Goal: Information Seeking & Learning: Learn about a topic

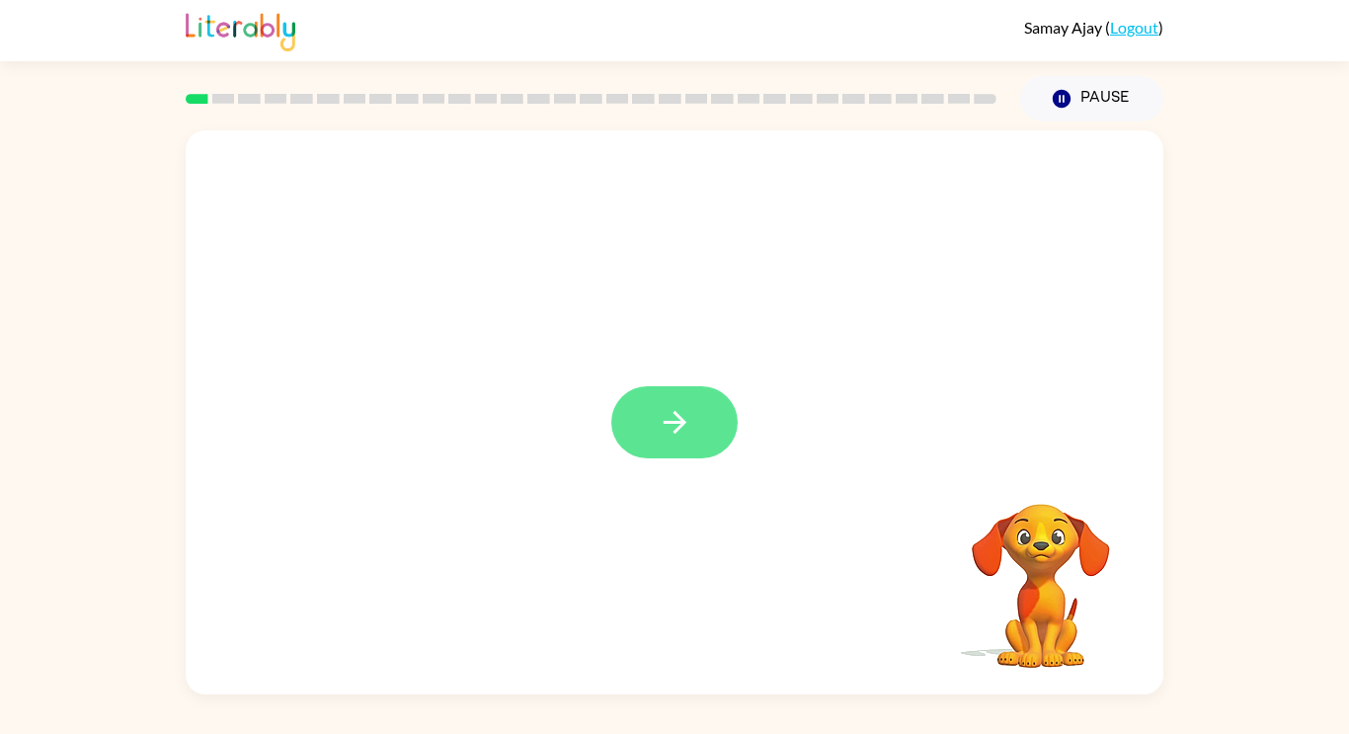
click at [636, 403] on button "button" at bounding box center [674, 422] width 126 height 72
click at [636, 403] on div at bounding box center [674, 422] width 126 height 72
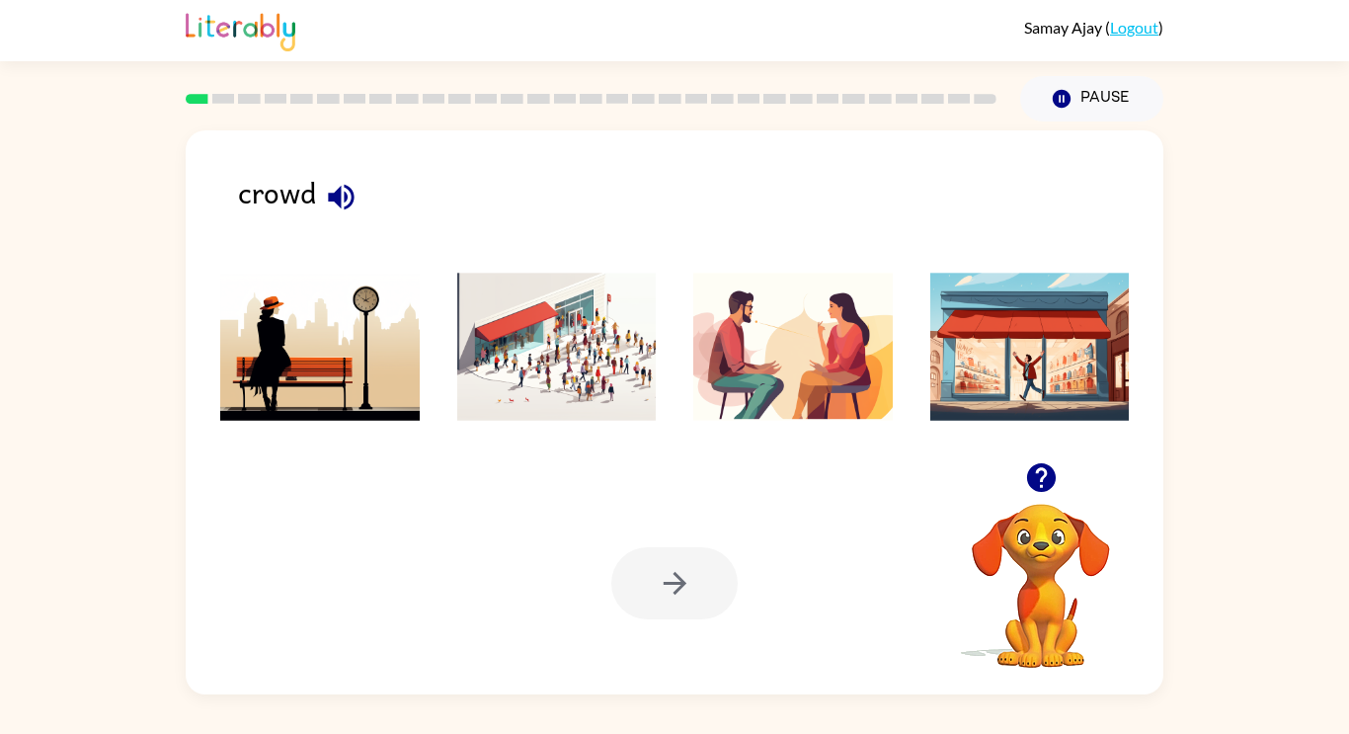
click at [565, 396] on img at bounding box center [556, 346] width 199 height 148
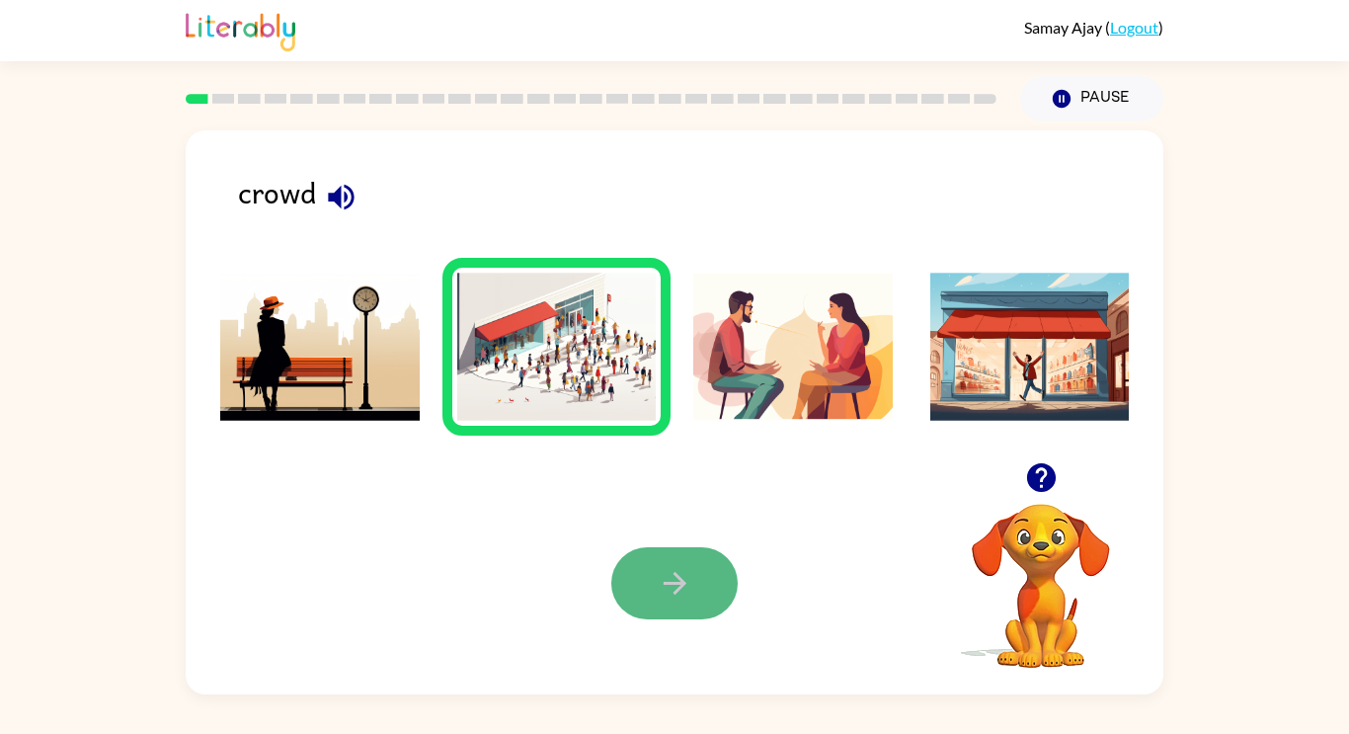
click at [692, 588] on button "button" at bounding box center [674, 583] width 126 height 72
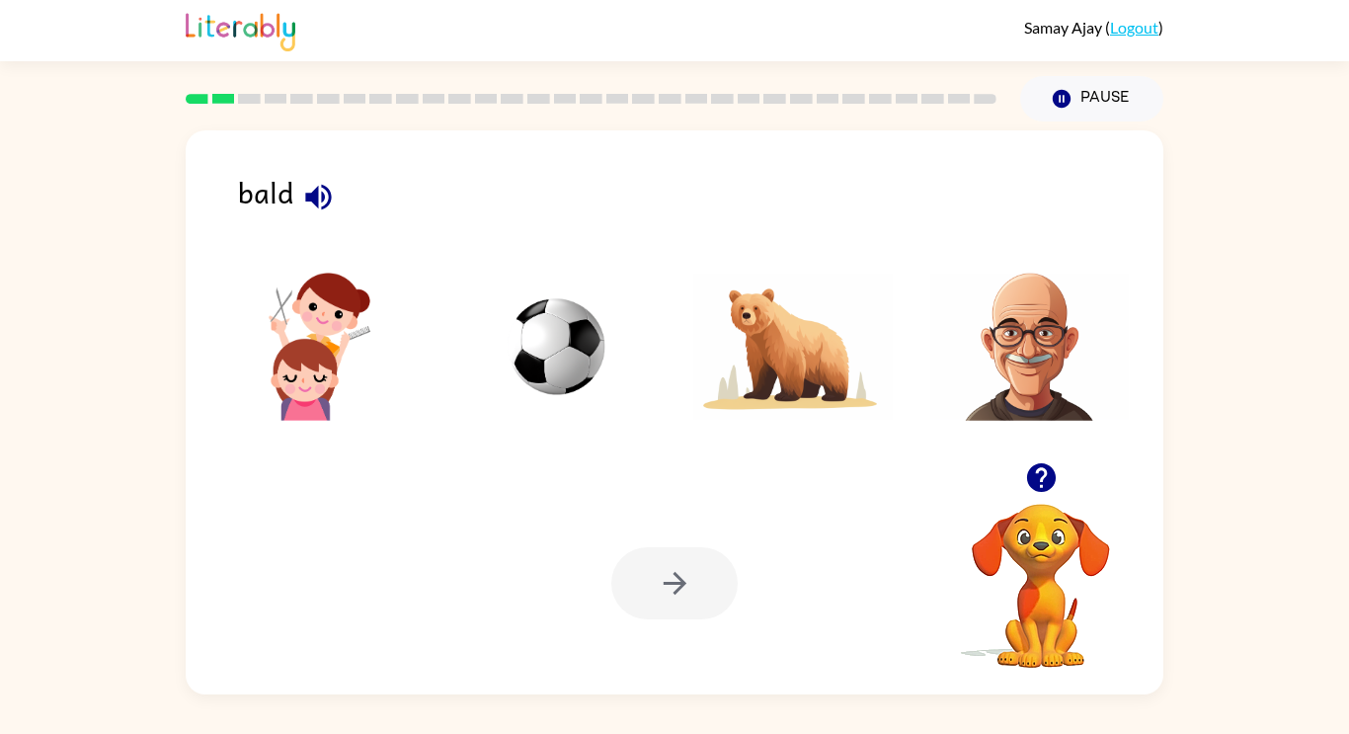
click at [808, 418] on img at bounding box center [792, 346] width 199 height 148
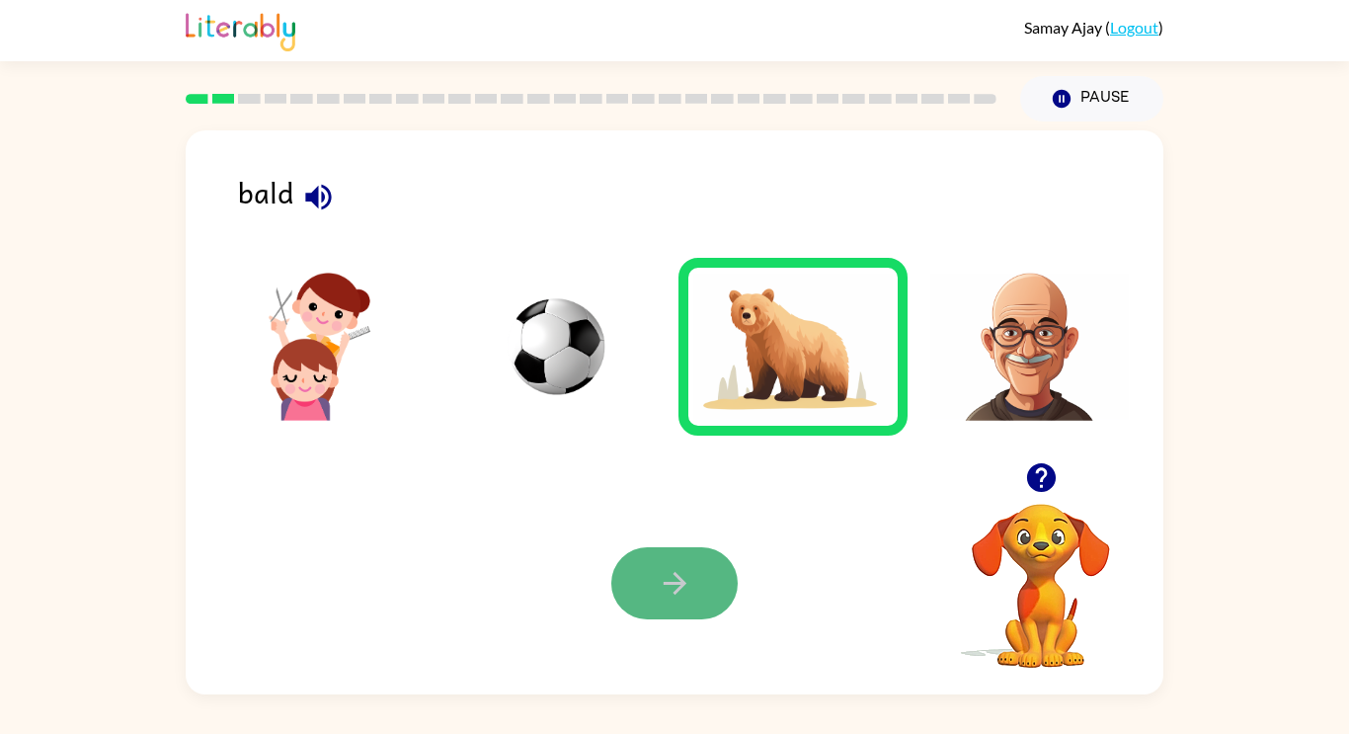
click at [690, 576] on icon "button" at bounding box center [675, 583] width 35 height 35
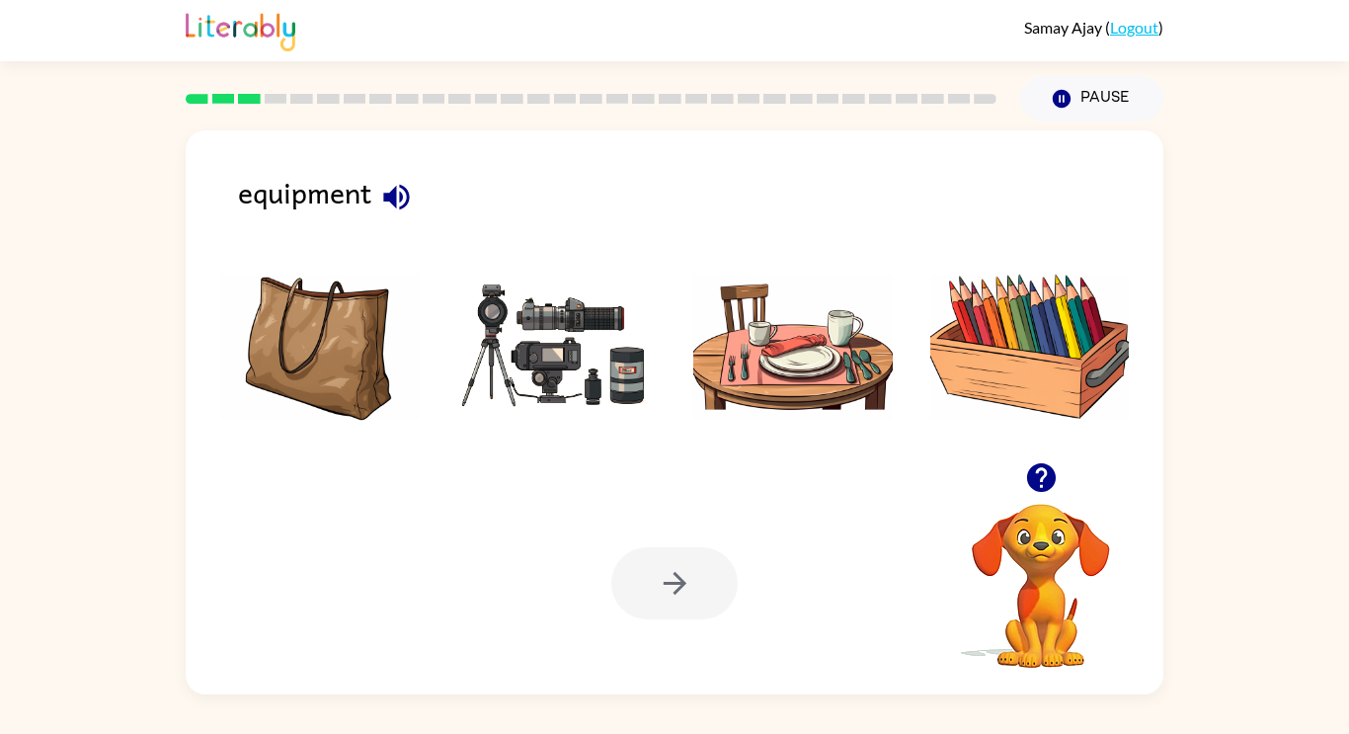
click at [580, 362] on img at bounding box center [556, 346] width 199 height 148
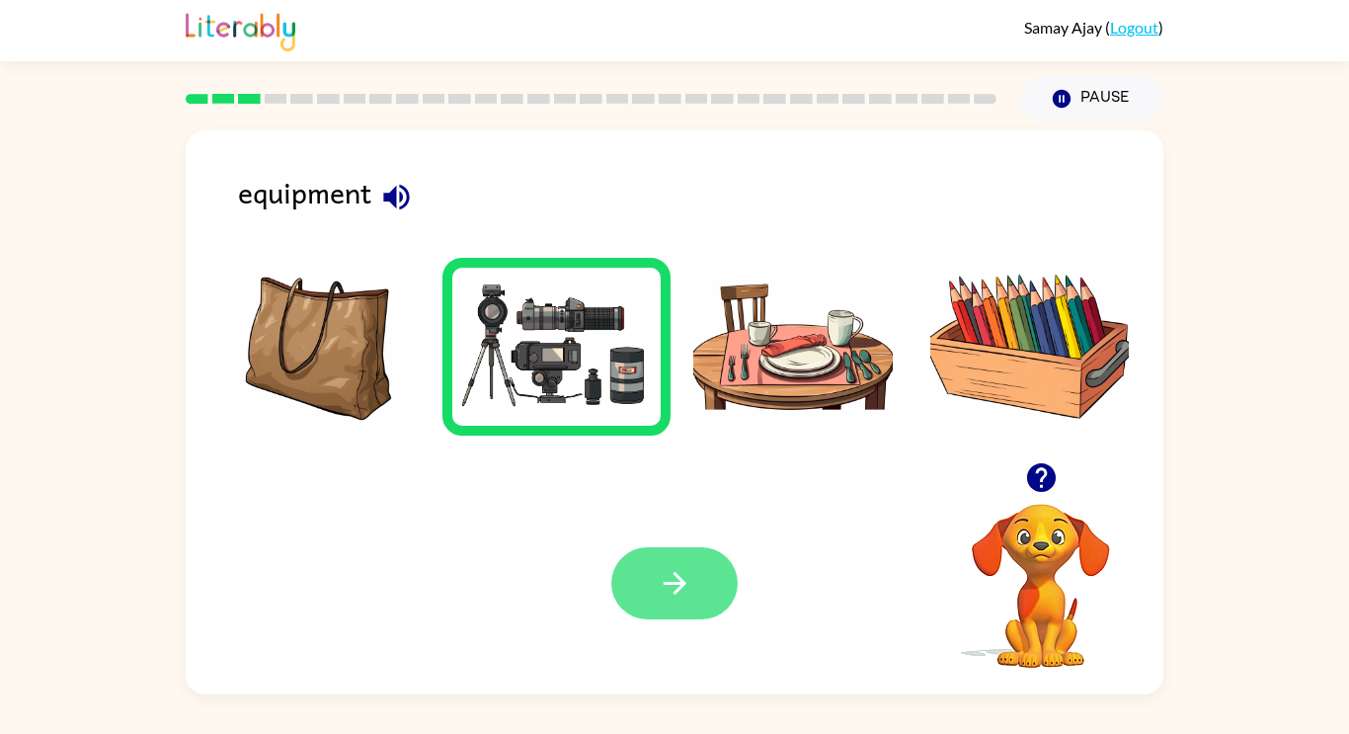
click at [657, 559] on button "button" at bounding box center [674, 583] width 126 height 72
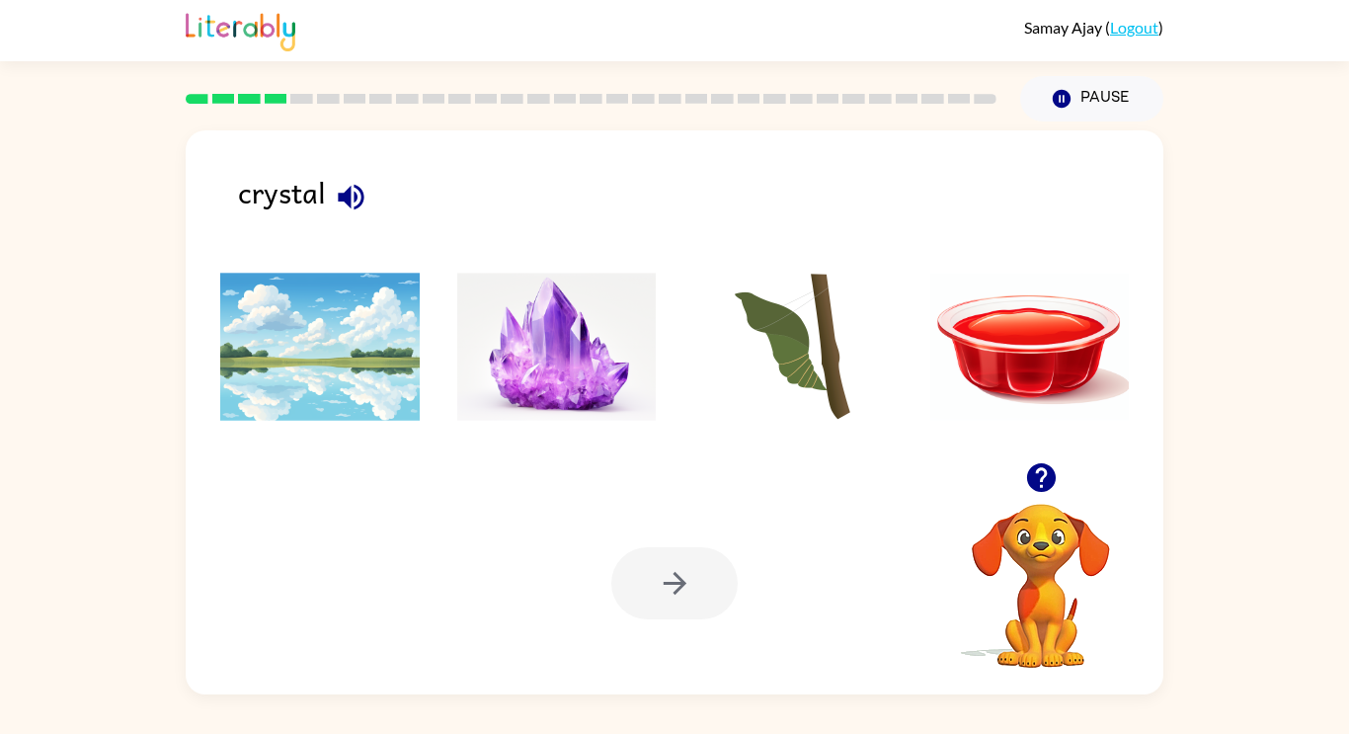
click at [602, 477] on div "Your browser must support playing .mp4 files to use Literably. Please try using…" at bounding box center [674, 583] width 977 height 222
click at [606, 490] on div "Your browser must support playing .mp4 files to use Literably. Please try using…" at bounding box center [674, 583] width 977 height 222
click at [536, 312] on img at bounding box center [556, 346] width 199 height 148
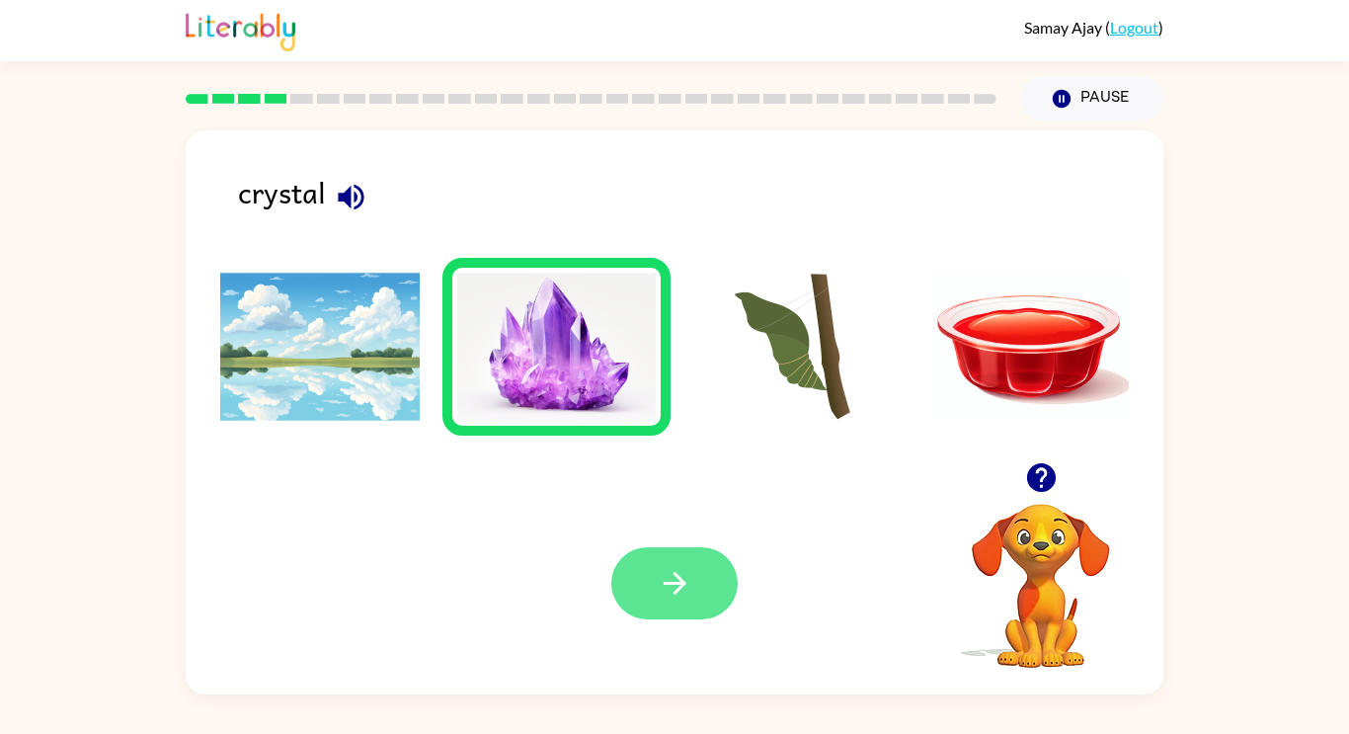
click at [729, 571] on button "button" at bounding box center [674, 583] width 126 height 72
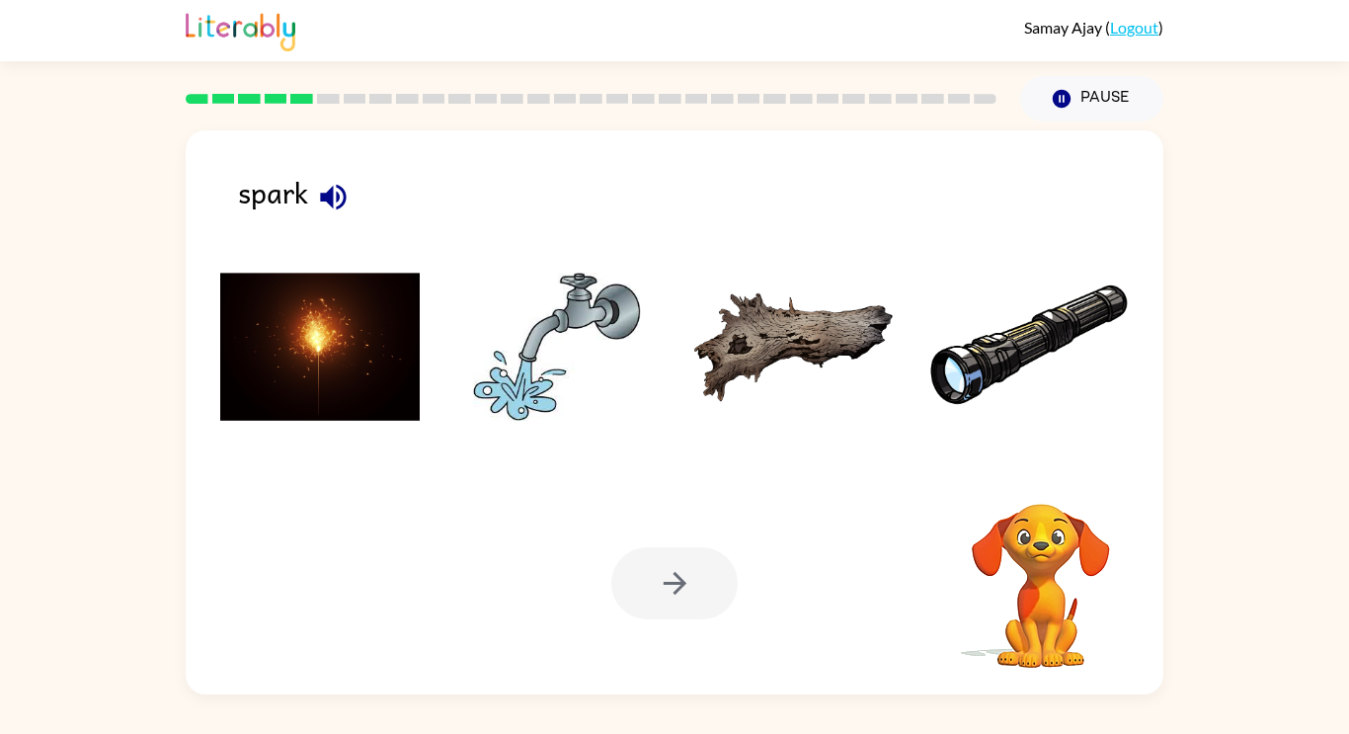
click at [356, 314] on img at bounding box center [319, 346] width 199 height 148
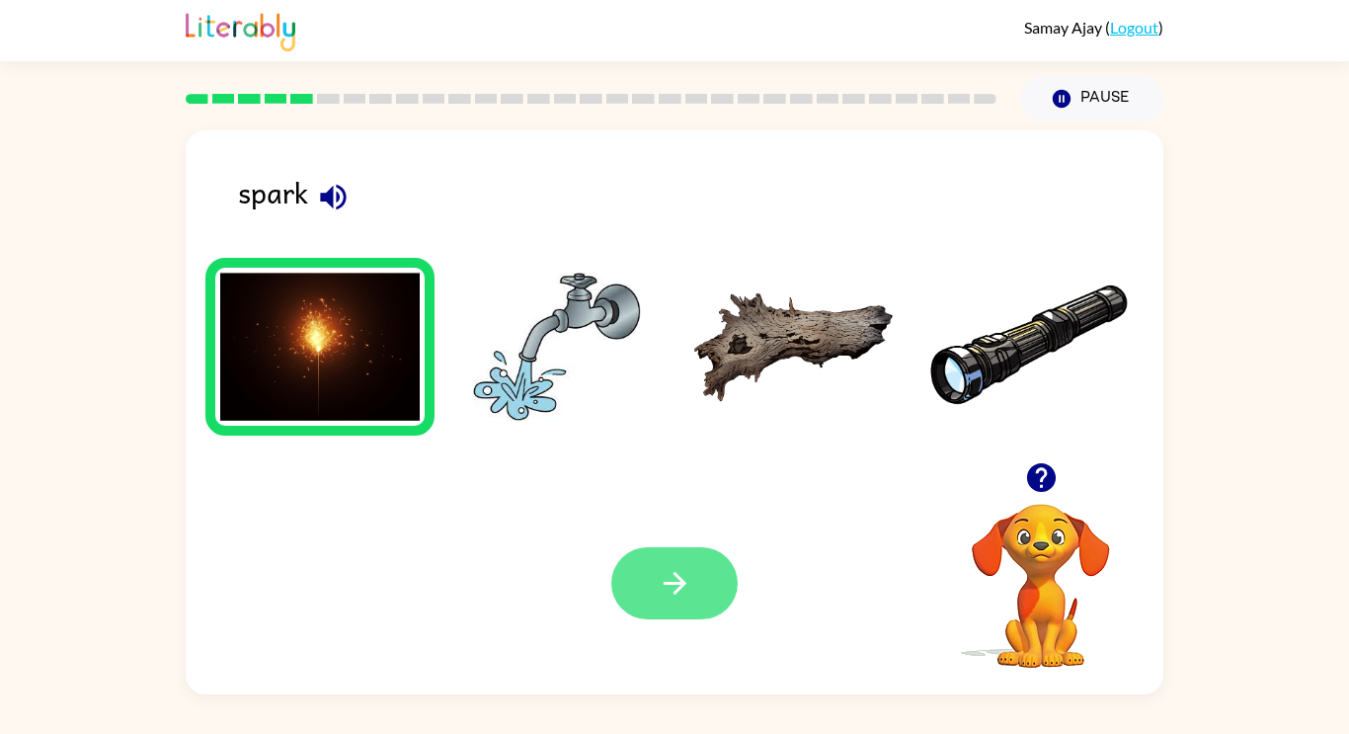
click at [639, 580] on button "button" at bounding box center [674, 583] width 126 height 72
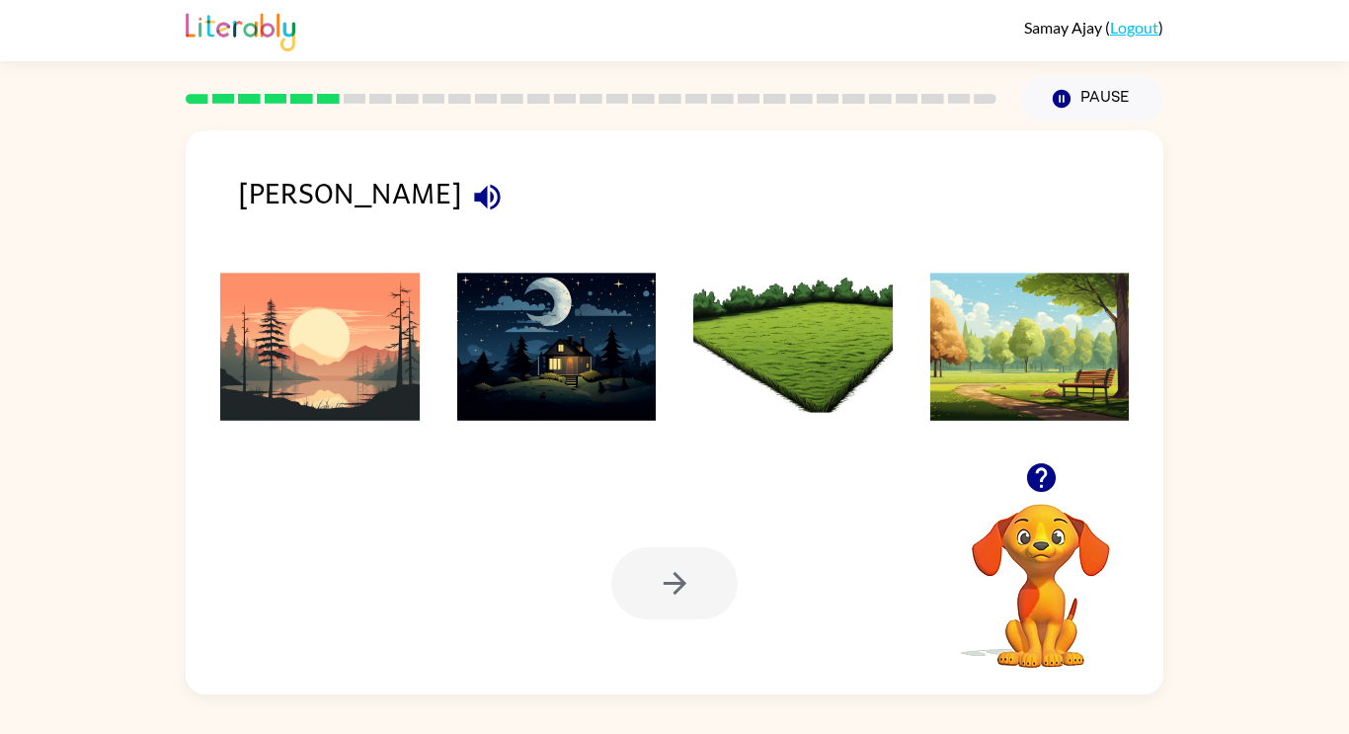
click at [340, 319] on img at bounding box center [319, 346] width 199 height 148
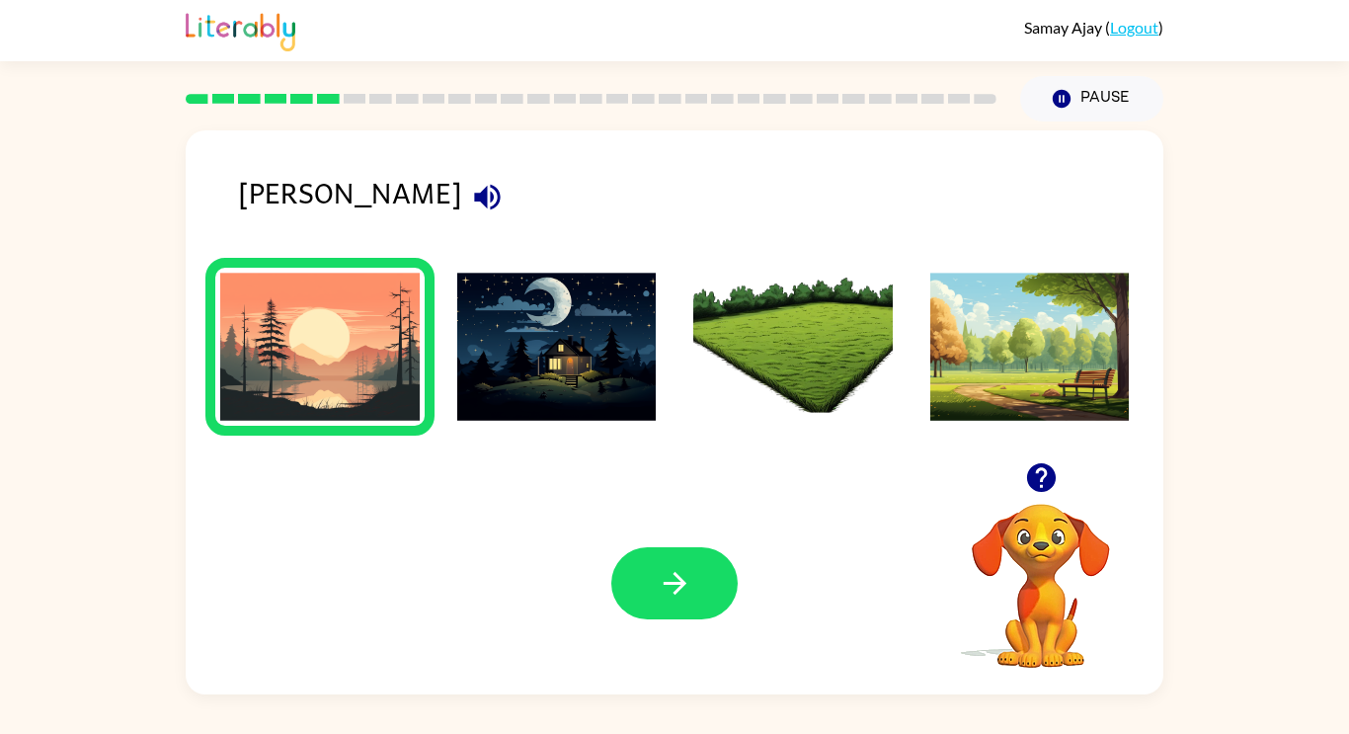
click at [652, 622] on div "Your browser must support playing .mp4 files to use Literably. Please try using…" at bounding box center [674, 583] width 977 height 222
click at [644, 610] on button "button" at bounding box center [674, 583] width 126 height 72
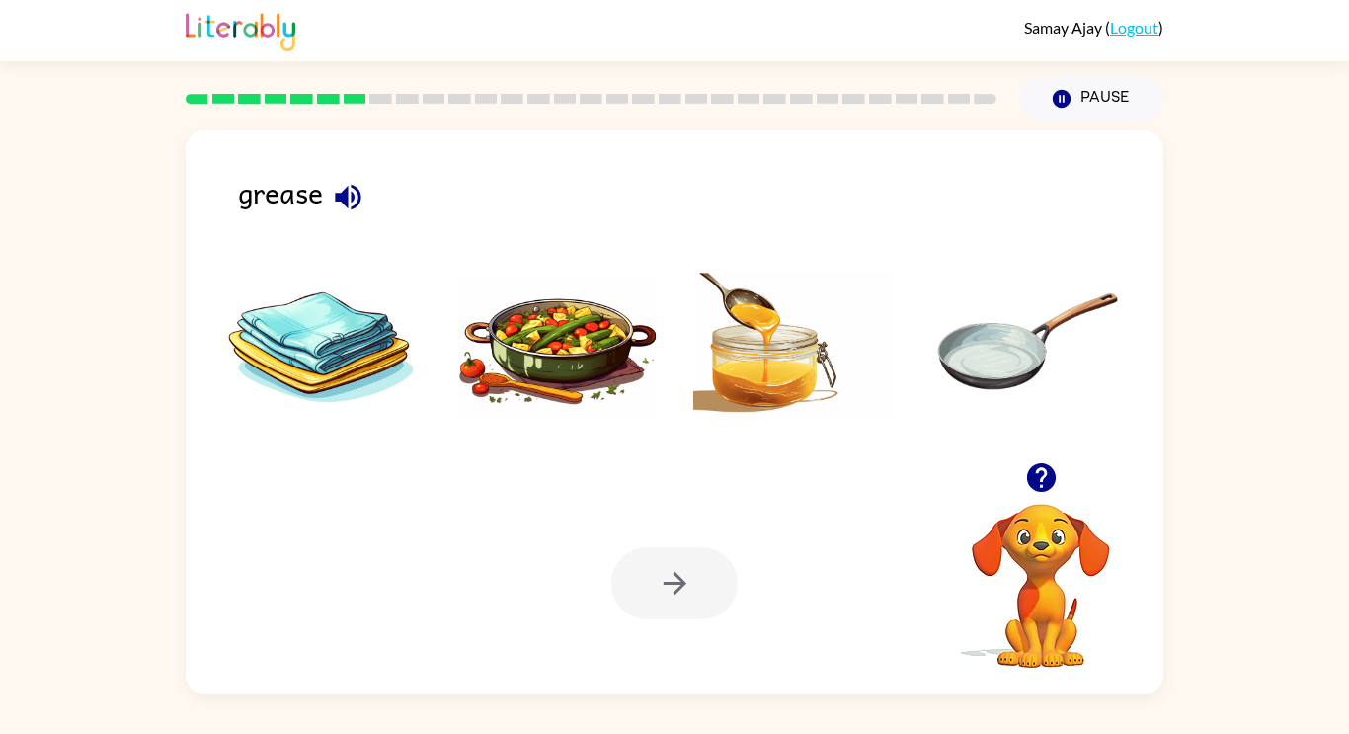
click at [810, 348] on img at bounding box center [792, 346] width 199 height 148
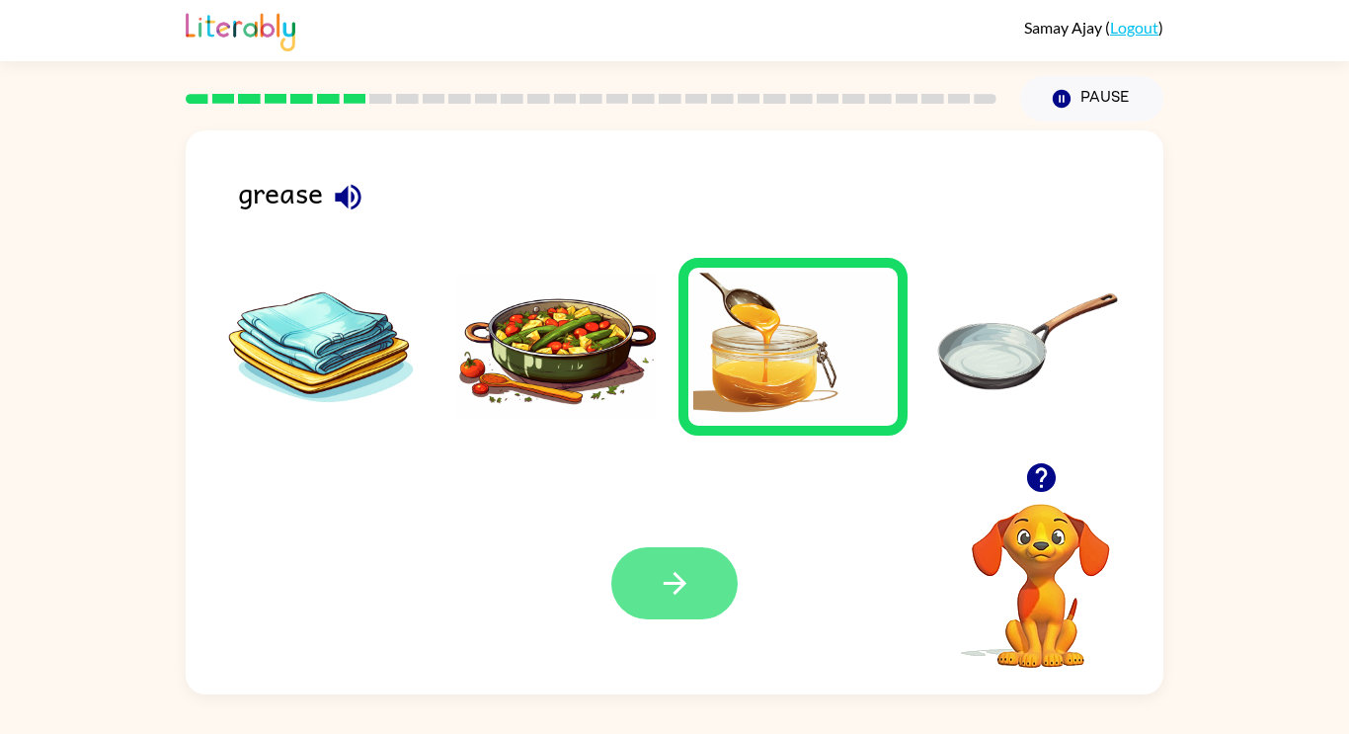
click at [651, 597] on button "button" at bounding box center [674, 583] width 126 height 72
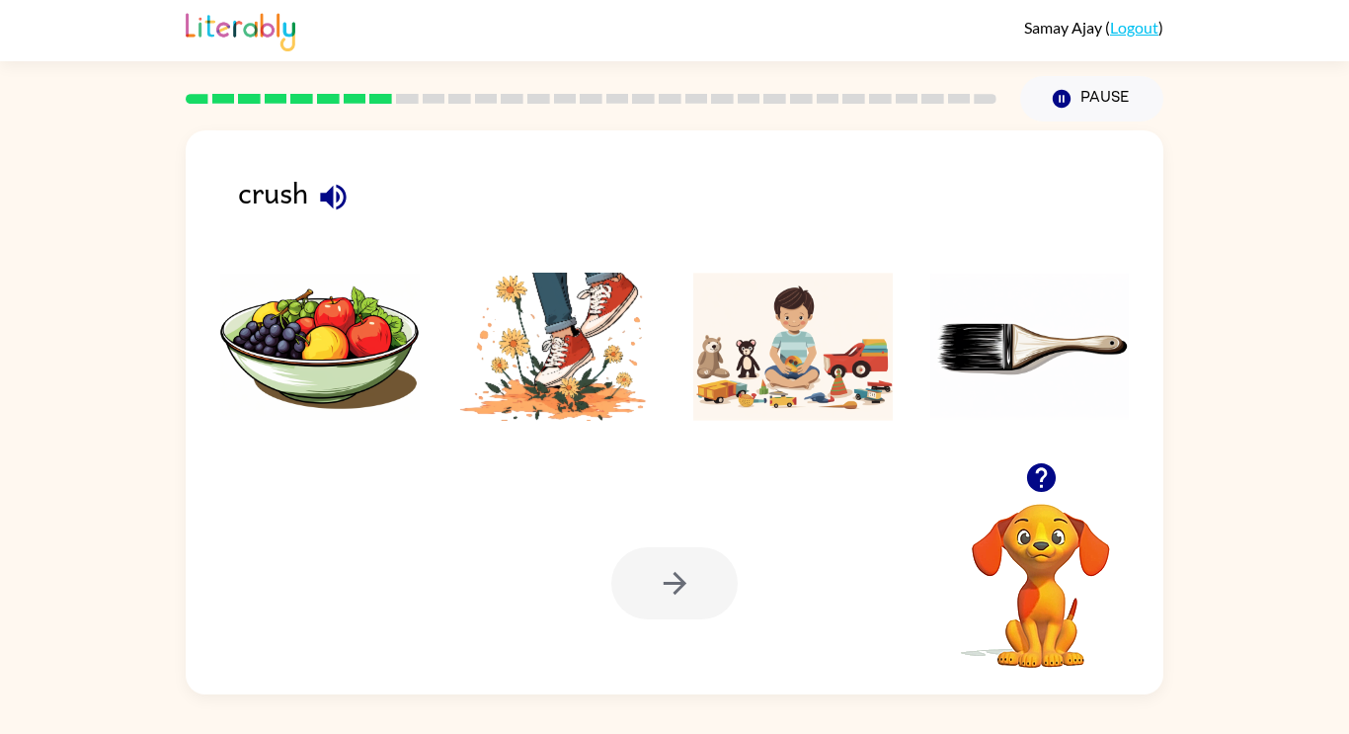
click at [550, 335] on img at bounding box center [556, 346] width 199 height 148
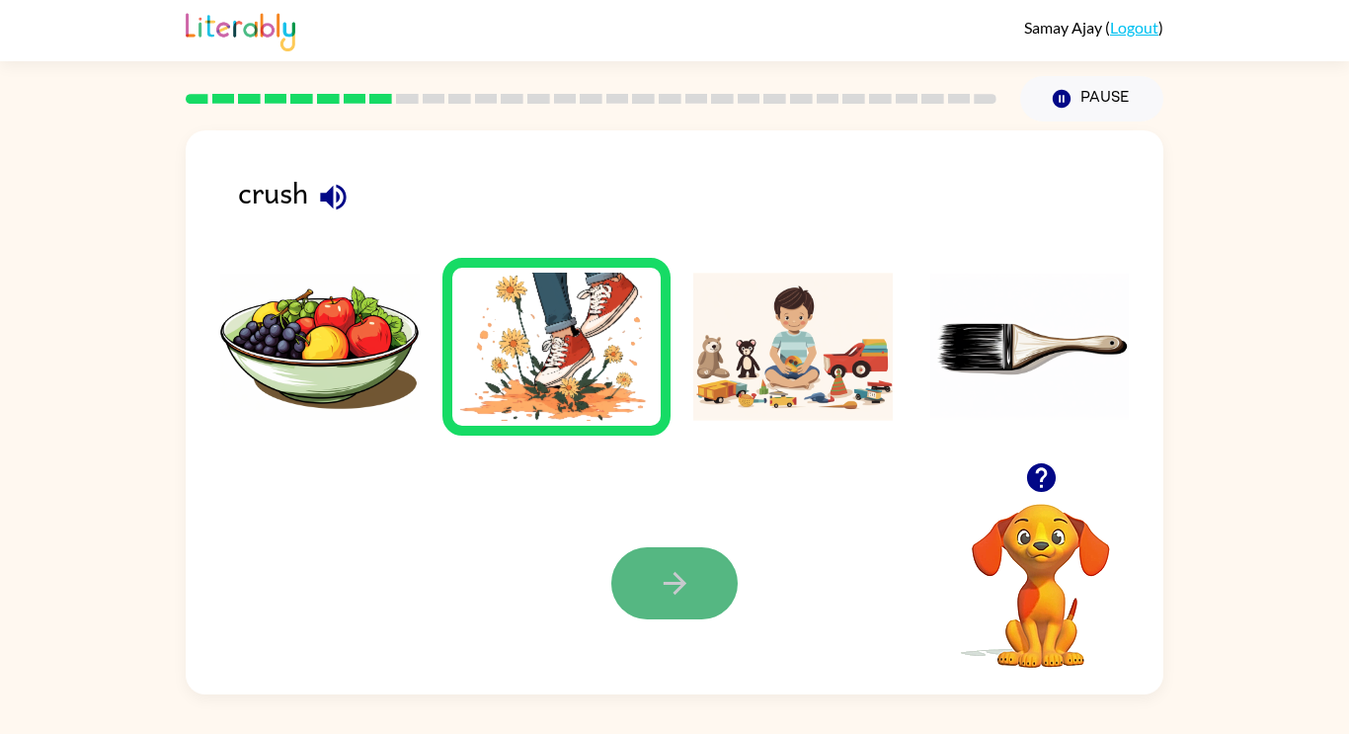
click at [656, 587] on button "button" at bounding box center [674, 583] width 126 height 72
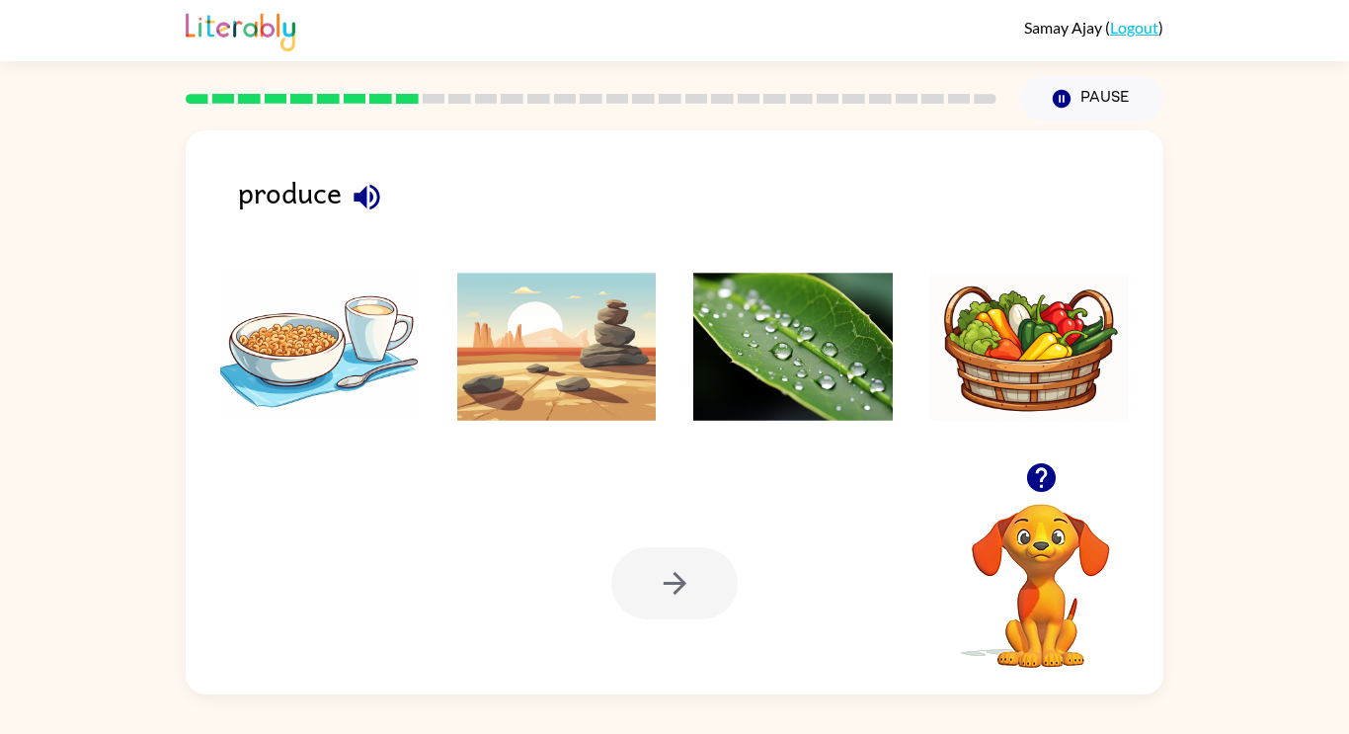
click at [1071, 342] on img at bounding box center [1029, 346] width 199 height 148
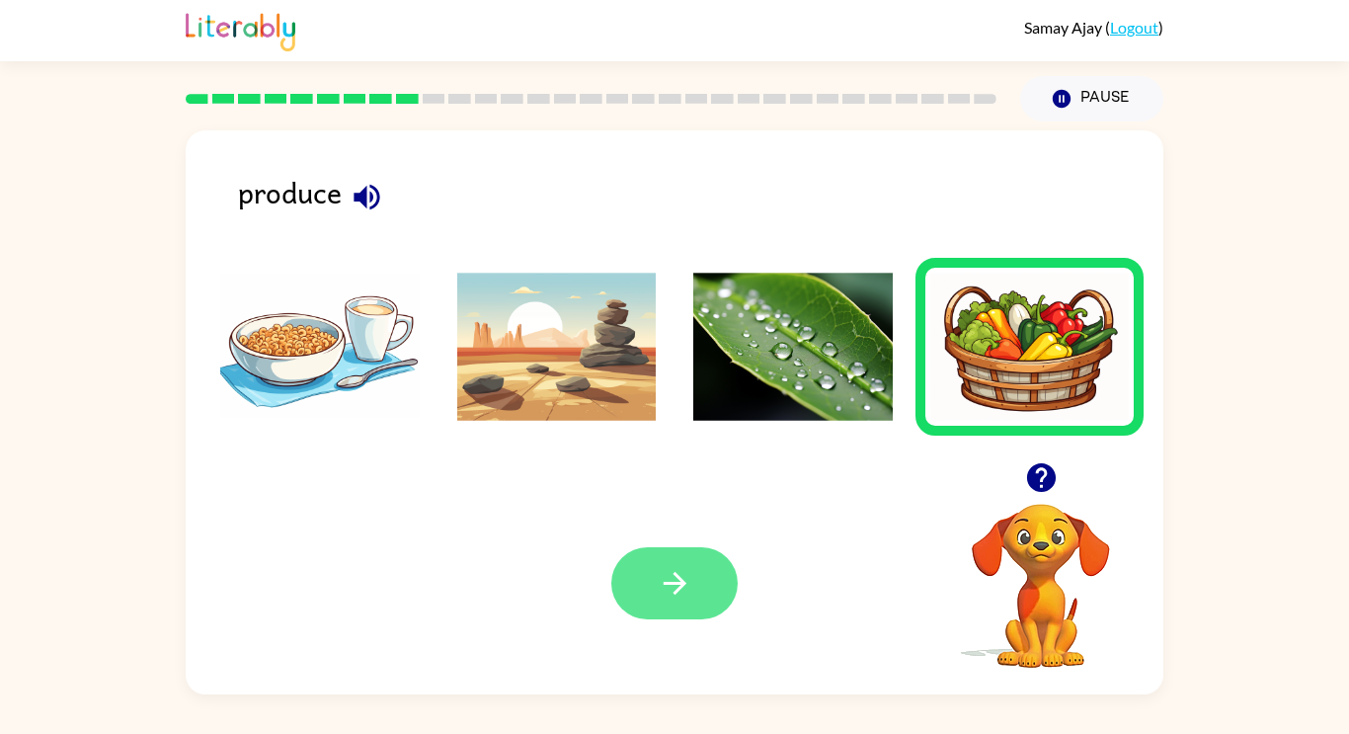
click at [679, 600] on button "button" at bounding box center [674, 583] width 126 height 72
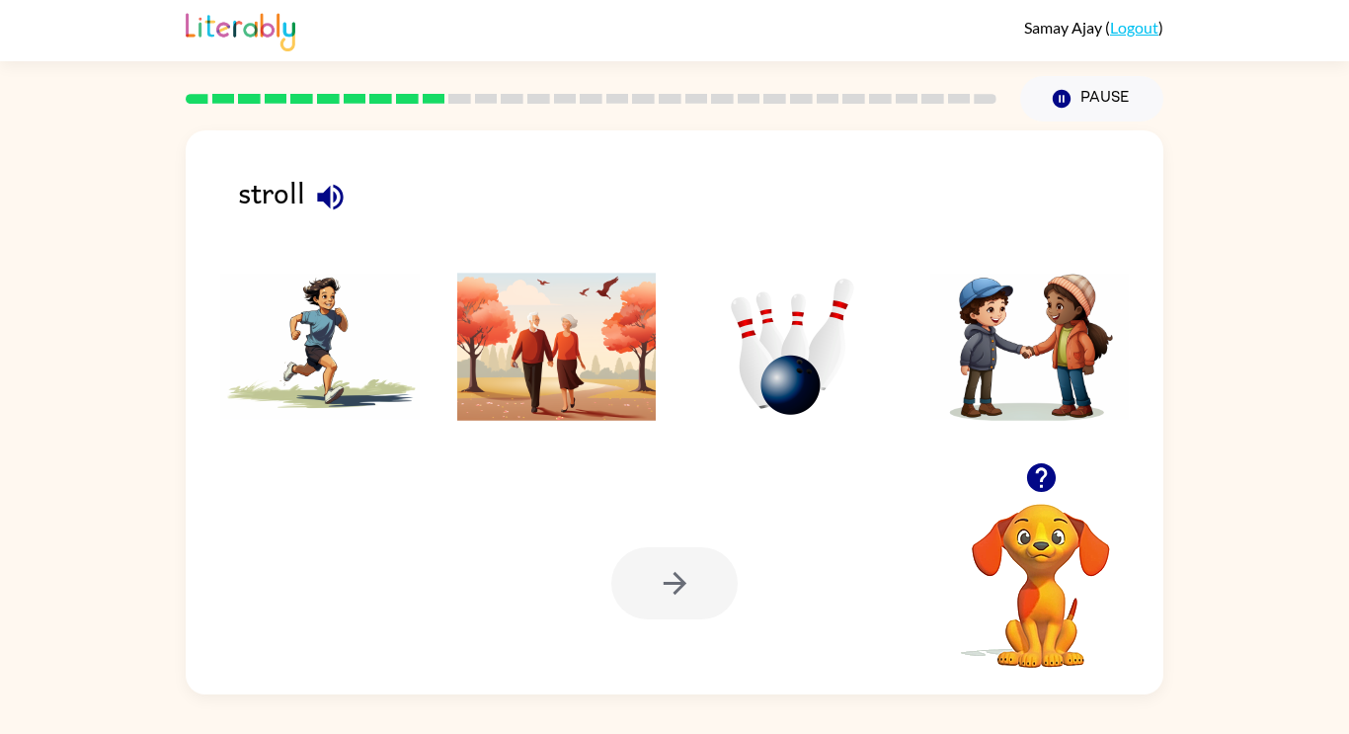
click at [480, 345] on img at bounding box center [556, 346] width 199 height 148
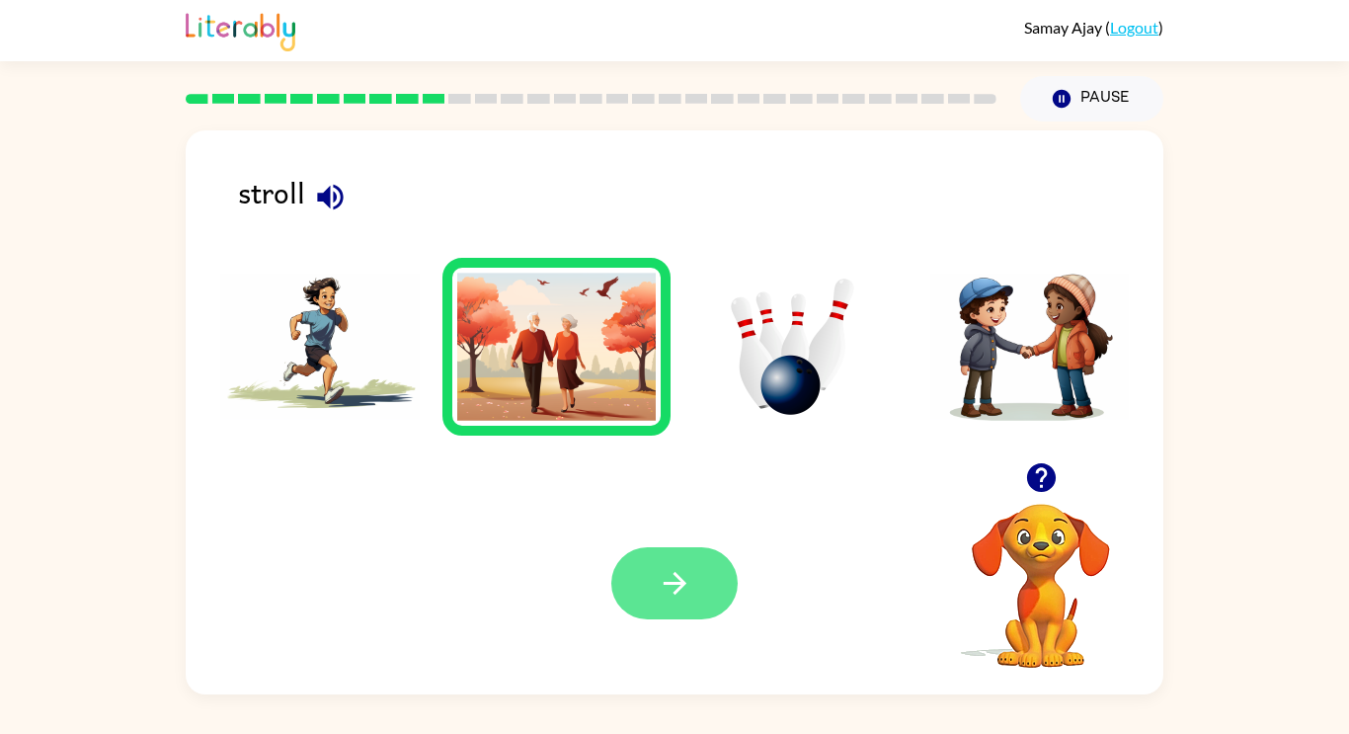
click at [697, 611] on button "button" at bounding box center [674, 583] width 126 height 72
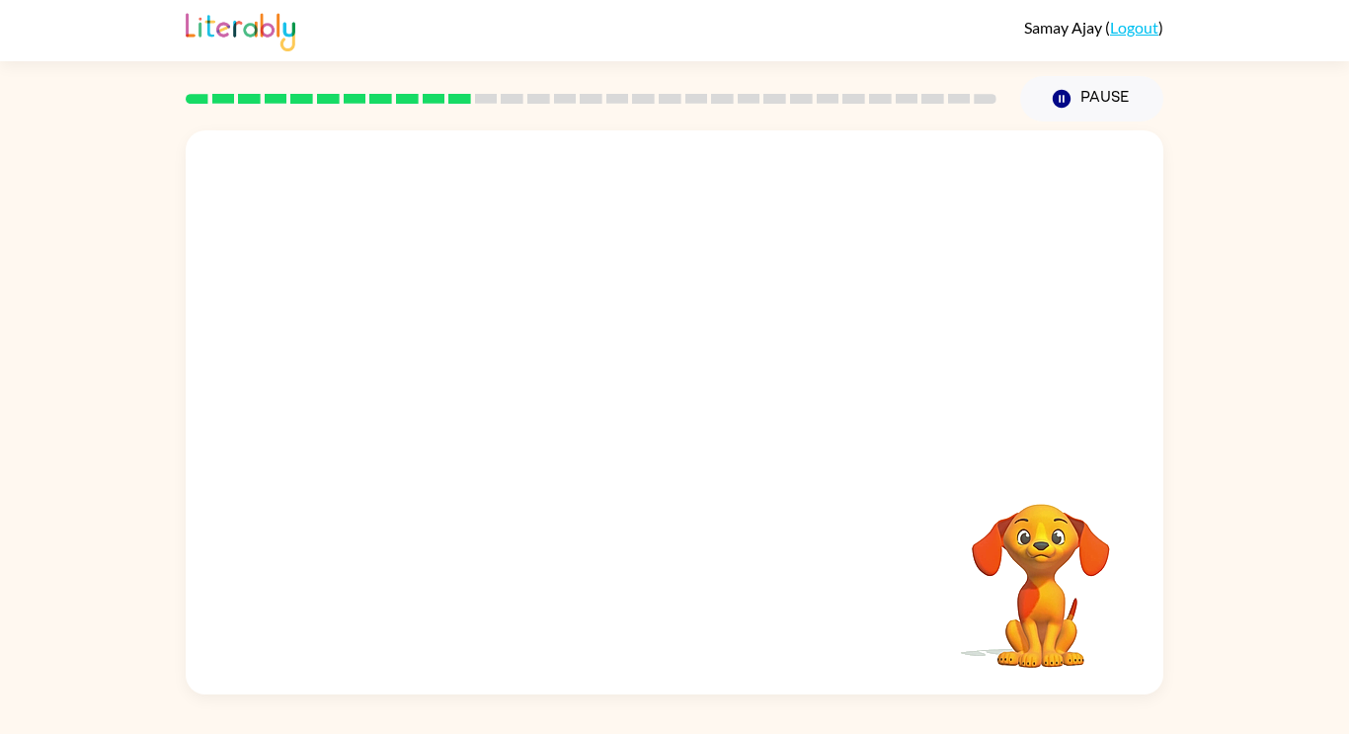
click at [462, 368] on video "Your browser must support playing .mp4 files to use Literably. Please try using…" at bounding box center [674, 296] width 977 height 332
click at [463, 371] on video "Your browser must support playing .mp4 files to use Literably. Please try using…" at bounding box center [674, 296] width 977 height 332
click at [447, 369] on video "Your browser must support playing .mp4 files to use Literably. Please try using…" at bounding box center [674, 296] width 977 height 332
click at [448, 372] on video "Your browser must support playing .mp4 files to use Literably. Please try using…" at bounding box center [674, 296] width 977 height 332
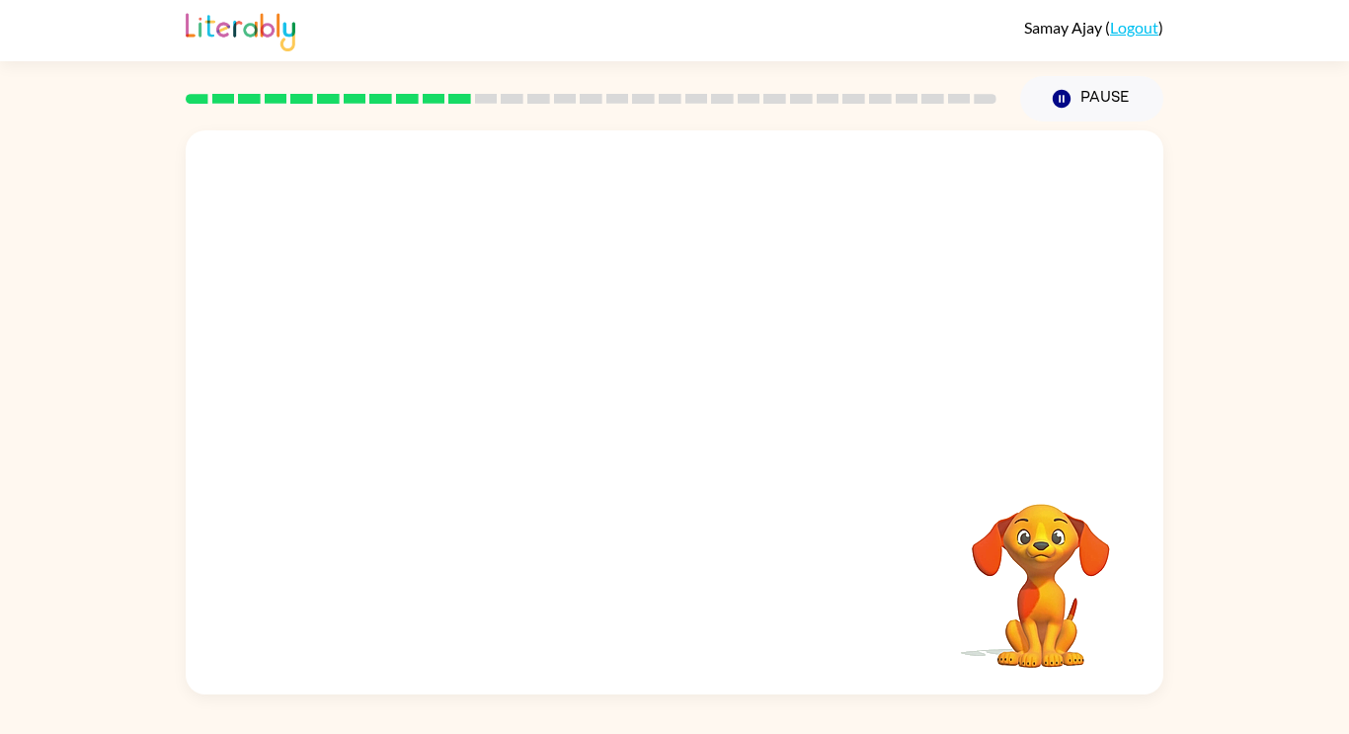
click at [448, 372] on video "Your browser must support playing .mp4 files to use Literably. Please try using…" at bounding box center [674, 296] width 977 height 332
click at [660, 436] on div at bounding box center [674, 422] width 126 height 72
click at [660, 436] on icon "button" at bounding box center [675, 422] width 35 height 35
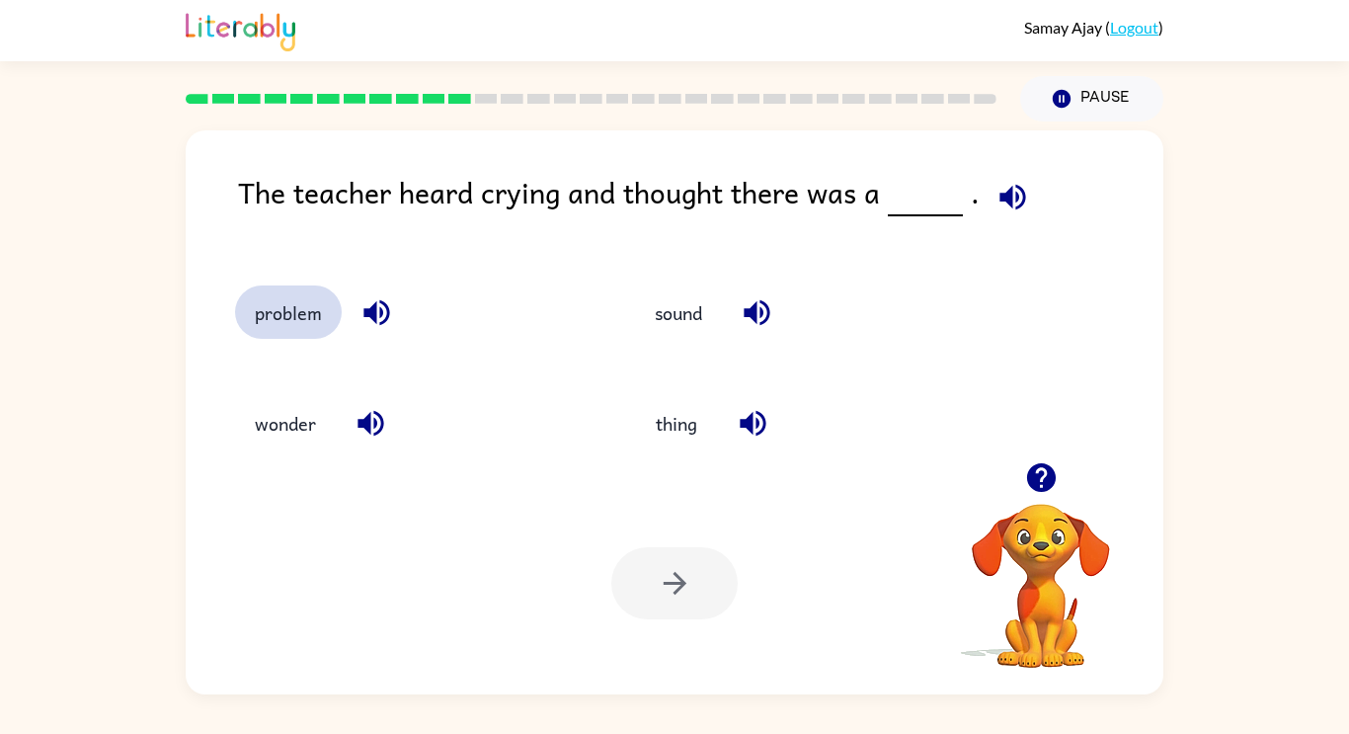
click at [269, 300] on button "problem" at bounding box center [288, 311] width 107 height 53
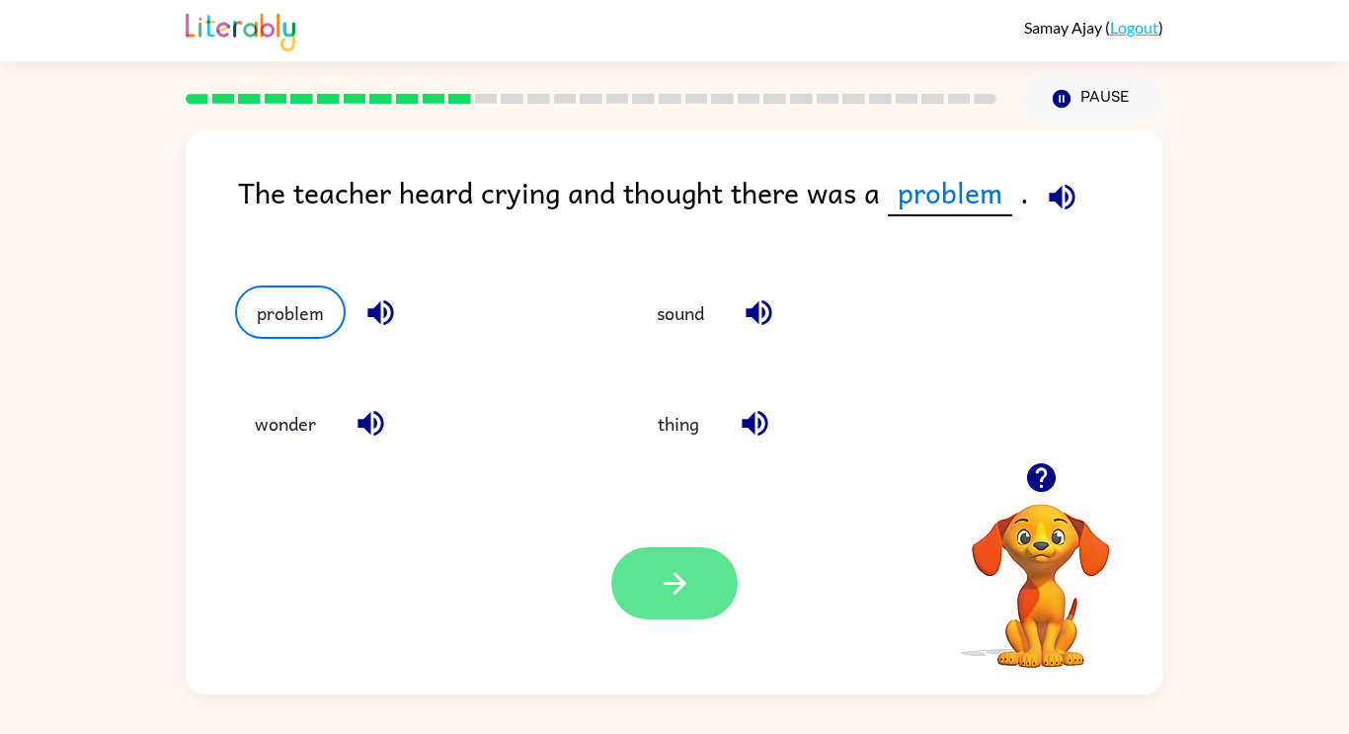
click at [621, 575] on button "button" at bounding box center [674, 583] width 126 height 72
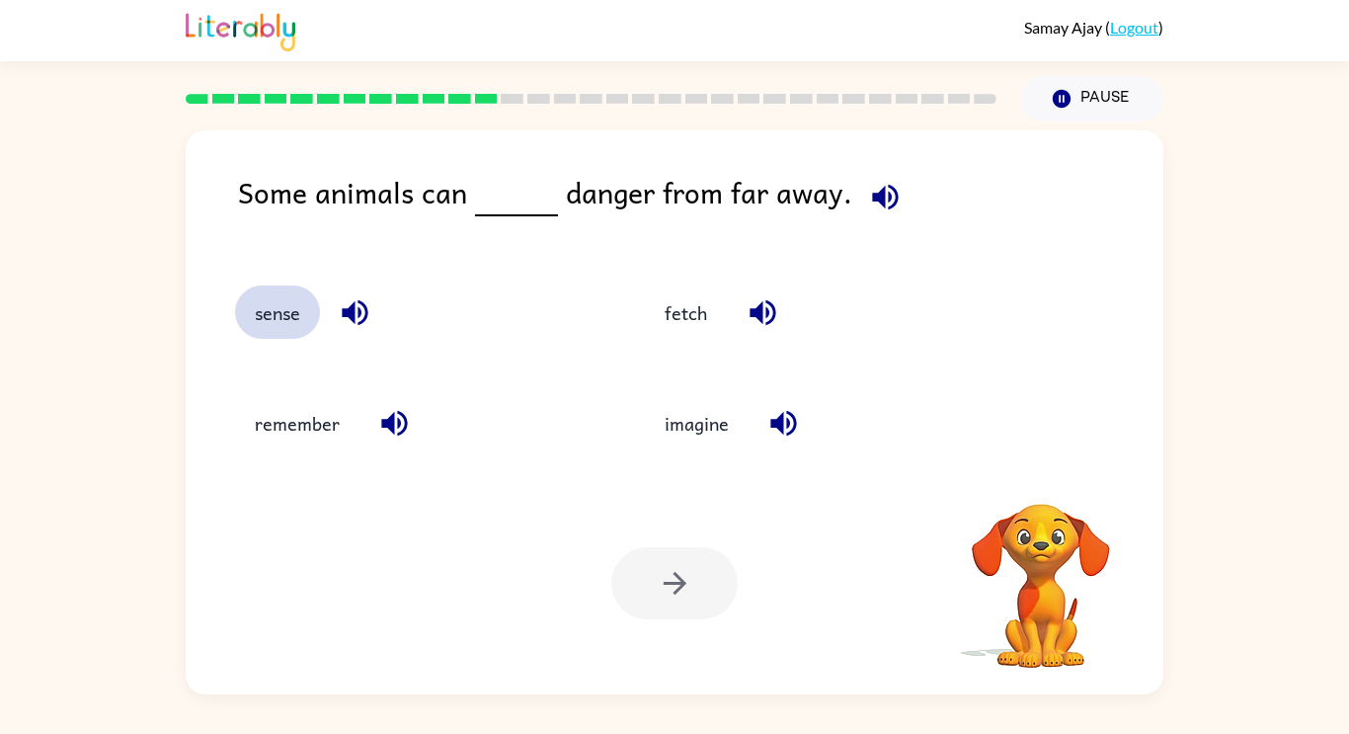
click at [287, 333] on button "sense" at bounding box center [277, 311] width 85 height 53
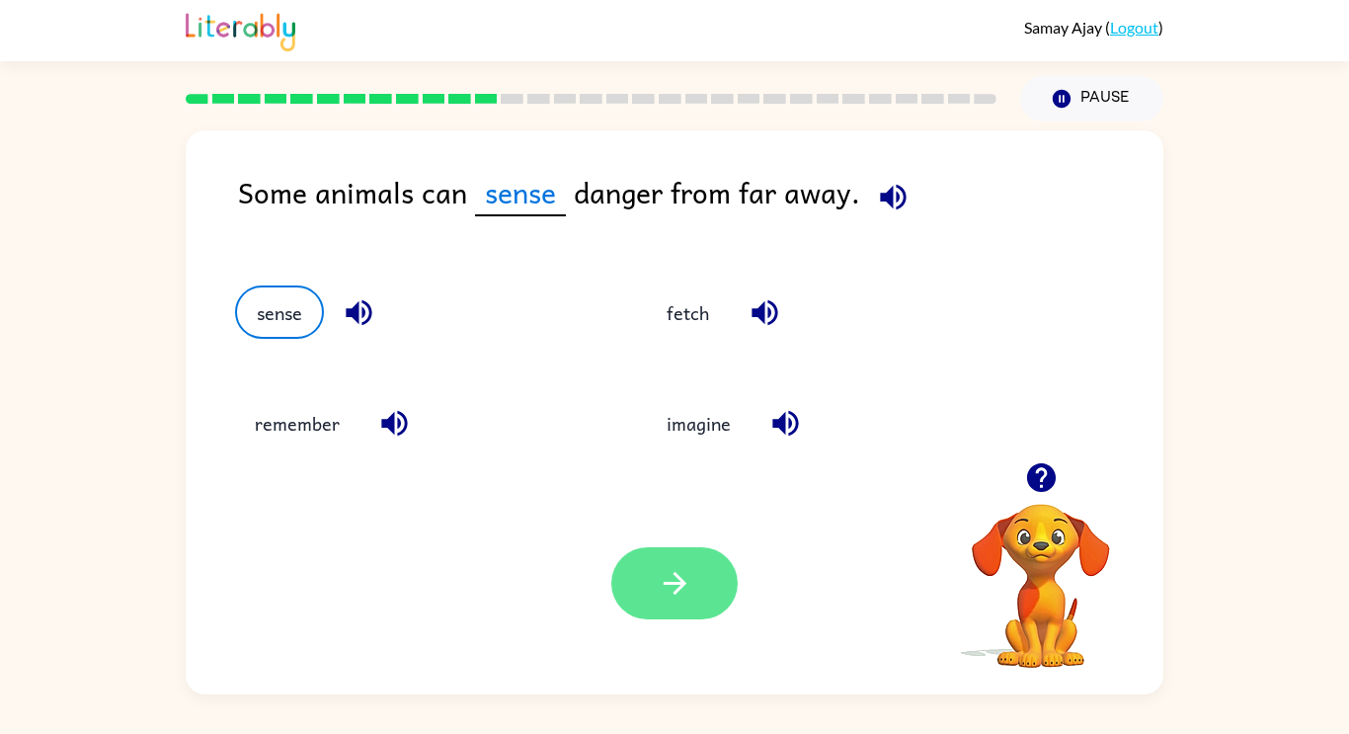
click at [682, 572] on icon "button" at bounding box center [675, 583] width 35 height 35
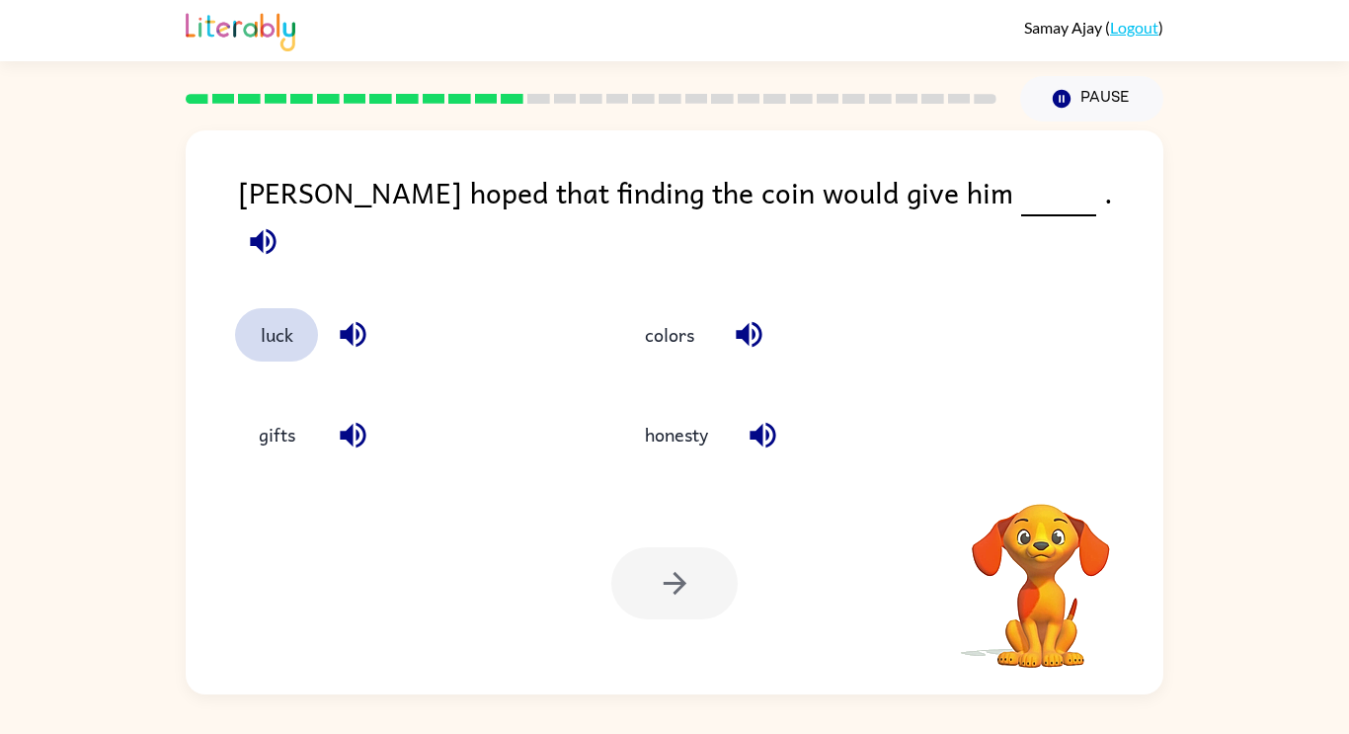
click at [317, 311] on button "luck" at bounding box center [276, 334] width 83 height 53
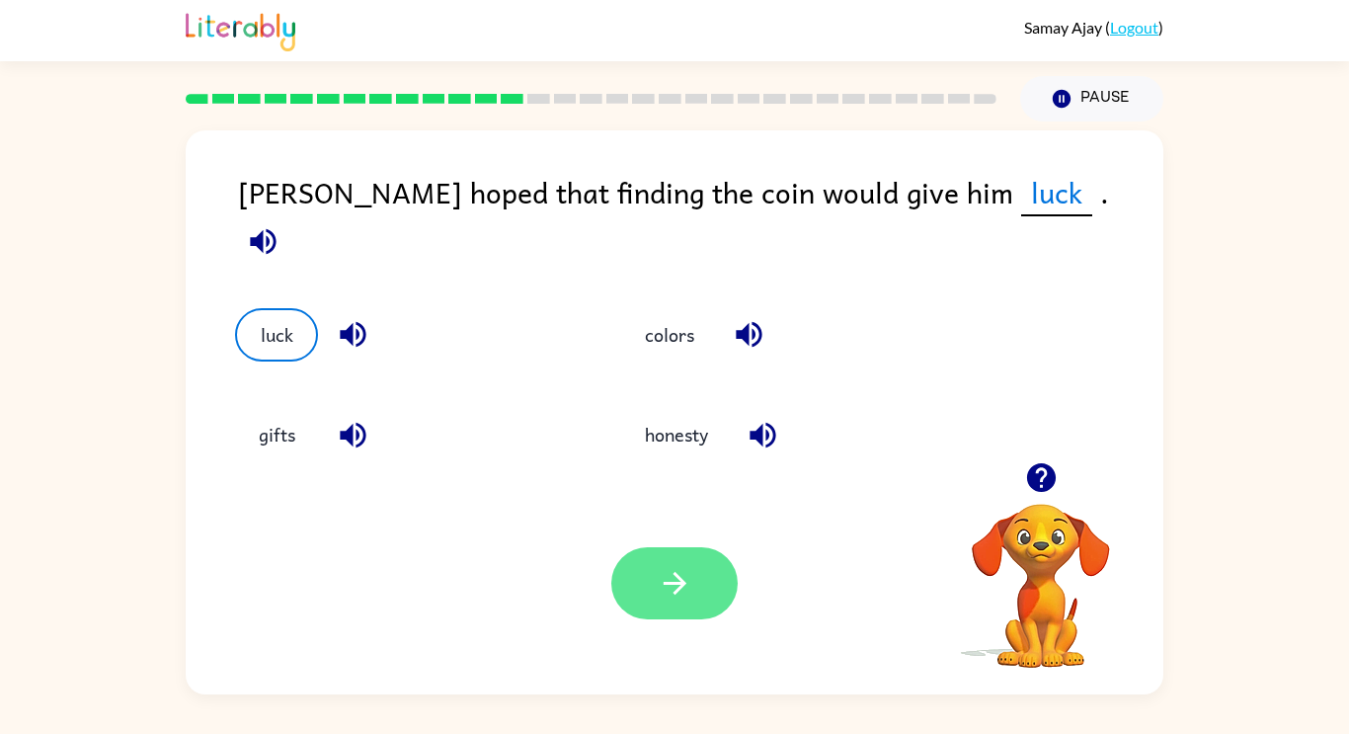
click at [660, 592] on icon "button" at bounding box center [675, 583] width 35 height 35
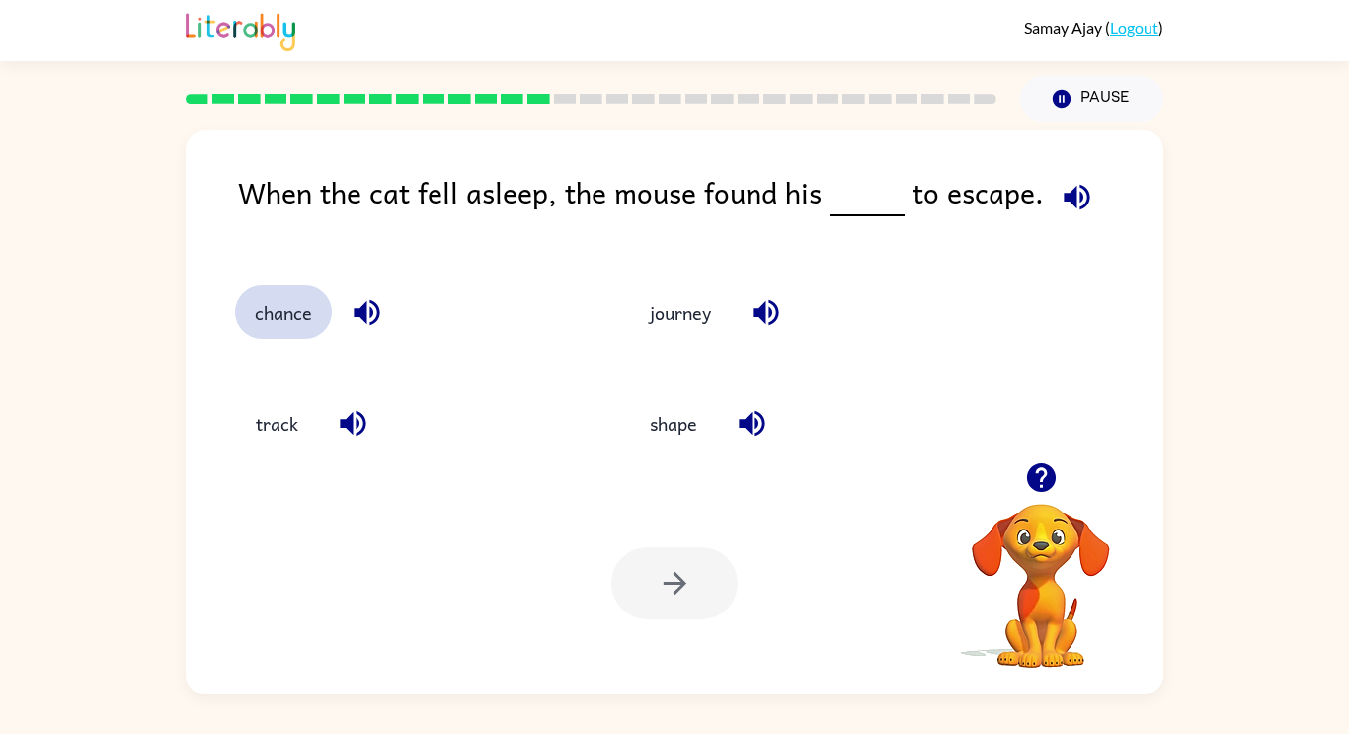
click at [307, 315] on button "chance" at bounding box center [283, 311] width 97 height 53
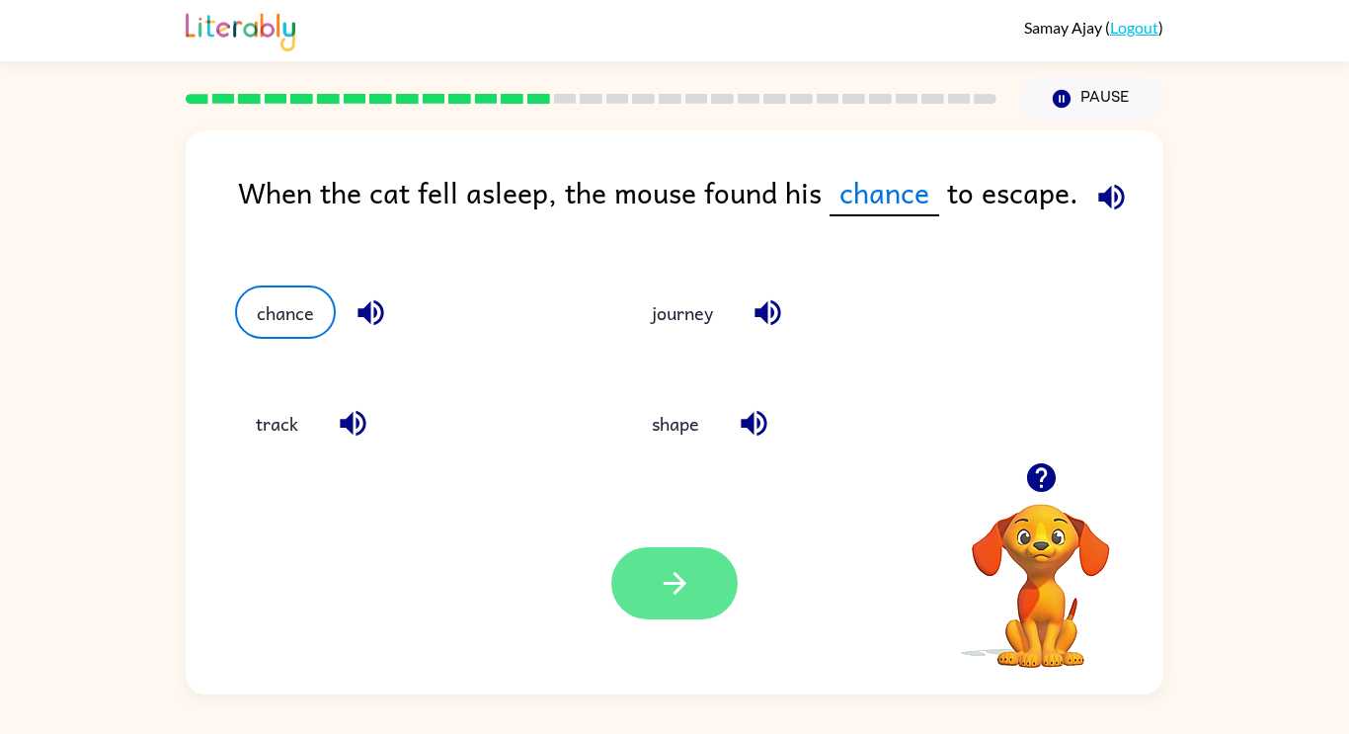
click at [665, 580] on icon "button" at bounding box center [675, 583] width 35 height 35
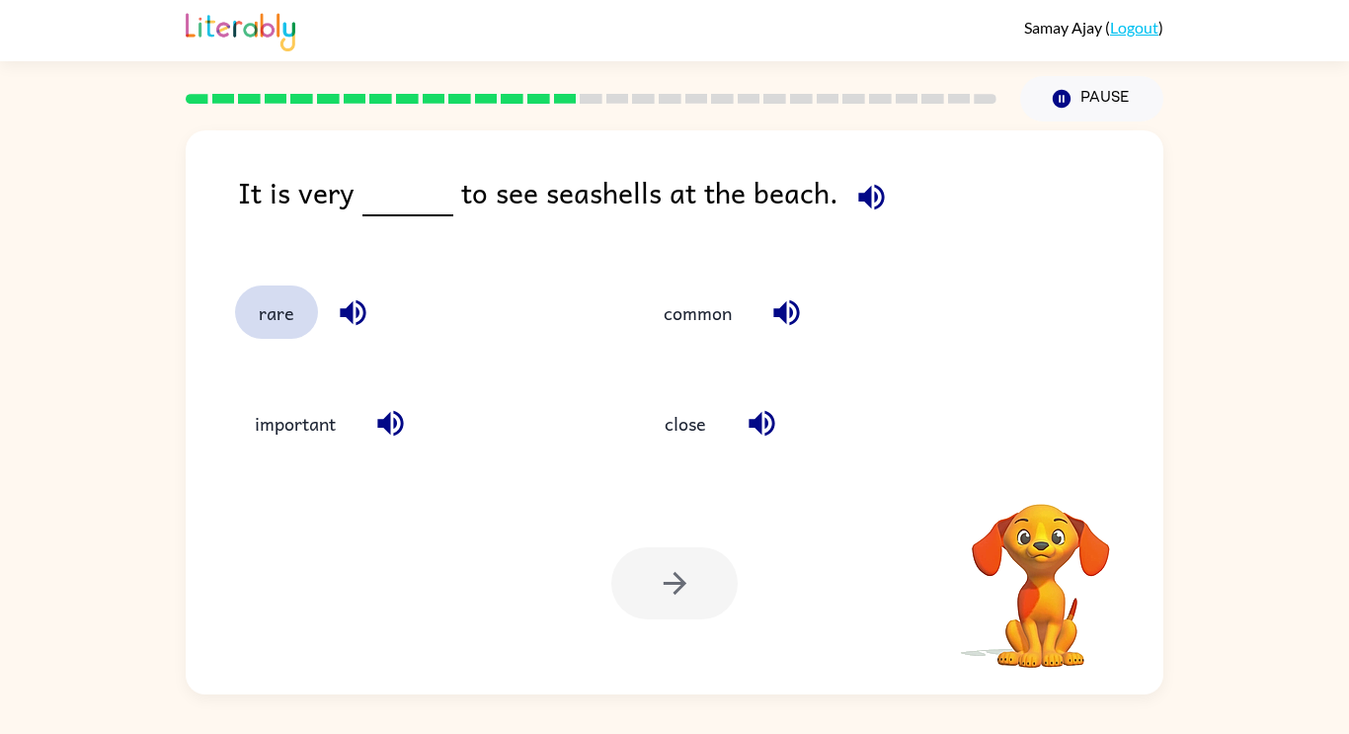
click at [278, 308] on button "rare" at bounding box center [276, 311] width 83 height 53
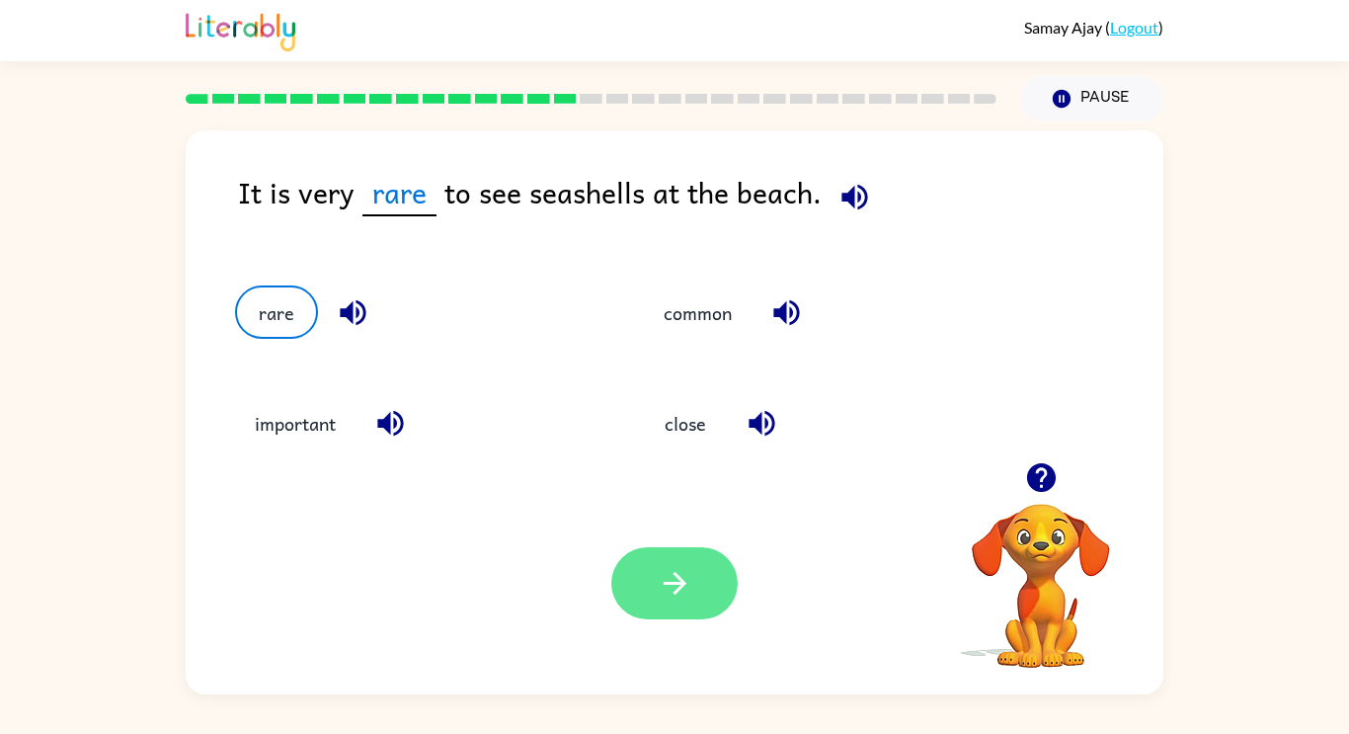
click at [676, 574] on icon "button" at bounding box center [673, 583] width 23 height 23
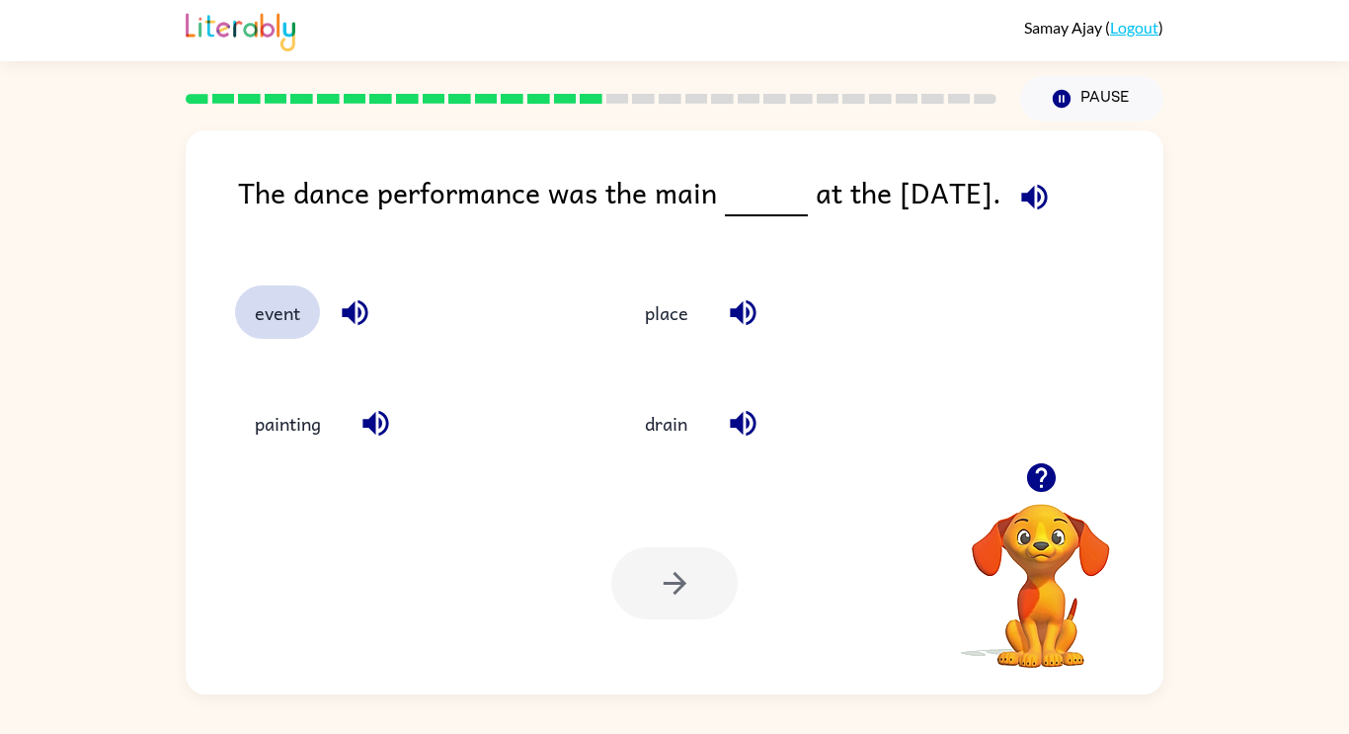
click at [301, 312] on button "event" at bounding box center [277, 311] width 85 height 53
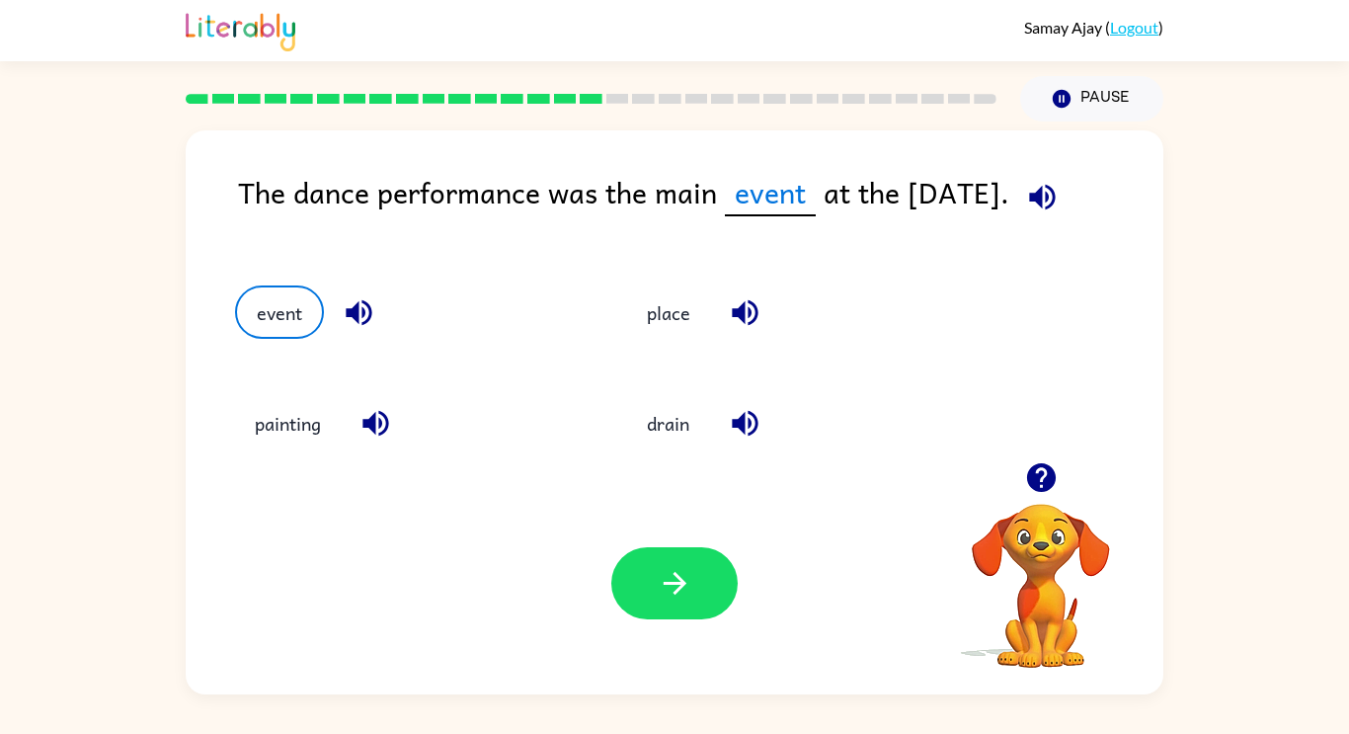
click at [680, 535] on div "Your browser must support playing .mp4 files to use Literably. Please try using…" at bounding box center [674, 583] width 977 height 222
click at [684, 549] on button "button" at bounding box center [674, 583] width 126 height 72
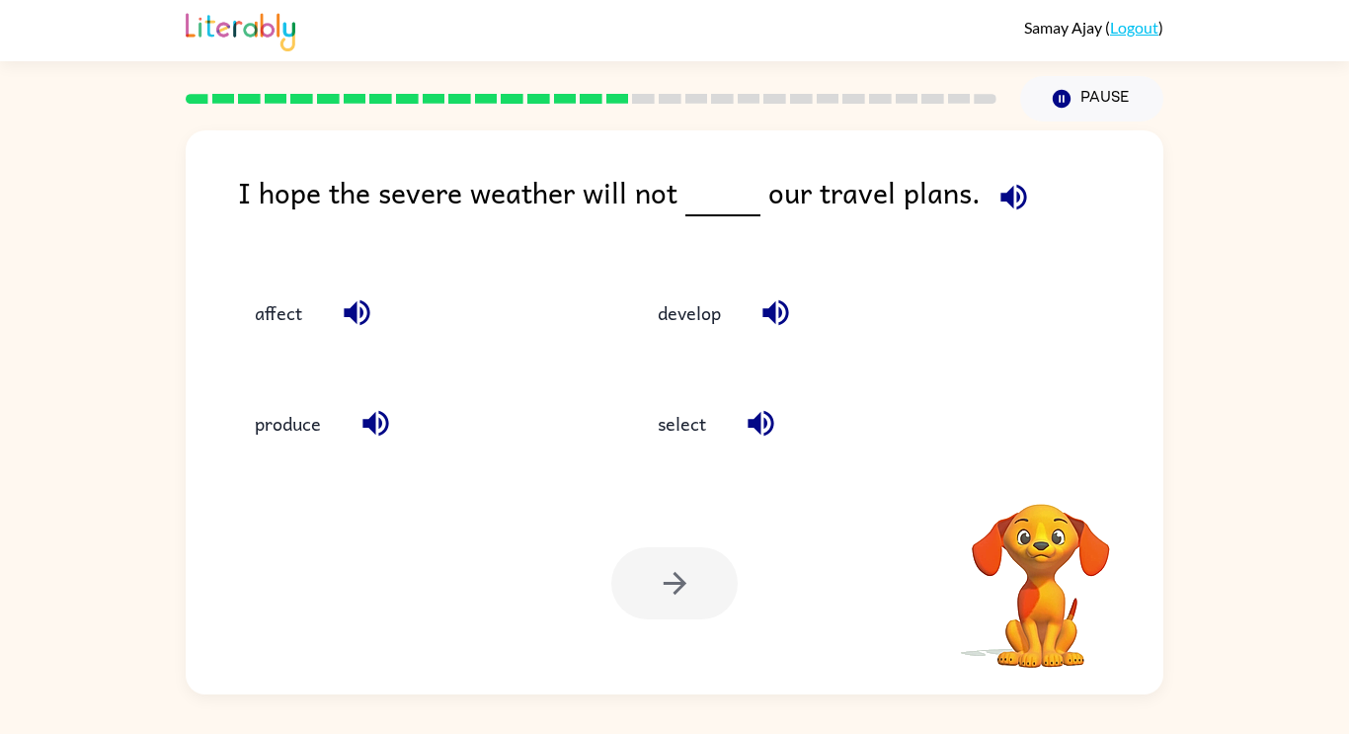
click at [557, 97] on rect at bounding box center [565, 99] width 23 height 10
click at [291, 313] on button "affect" at bounding box center [278, 311] width 87 height 53
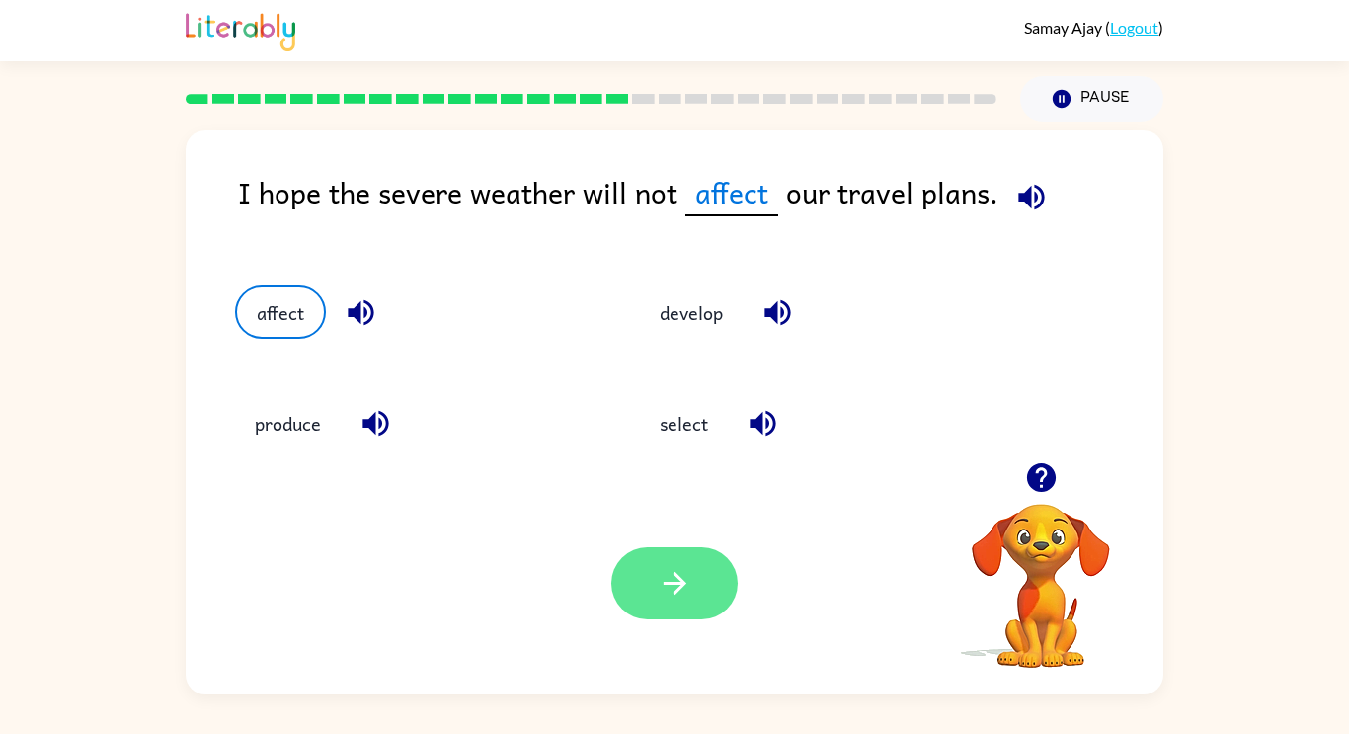
click at [667, 596] on icon "button" at bounding box center [675, 583] width 35 height 35
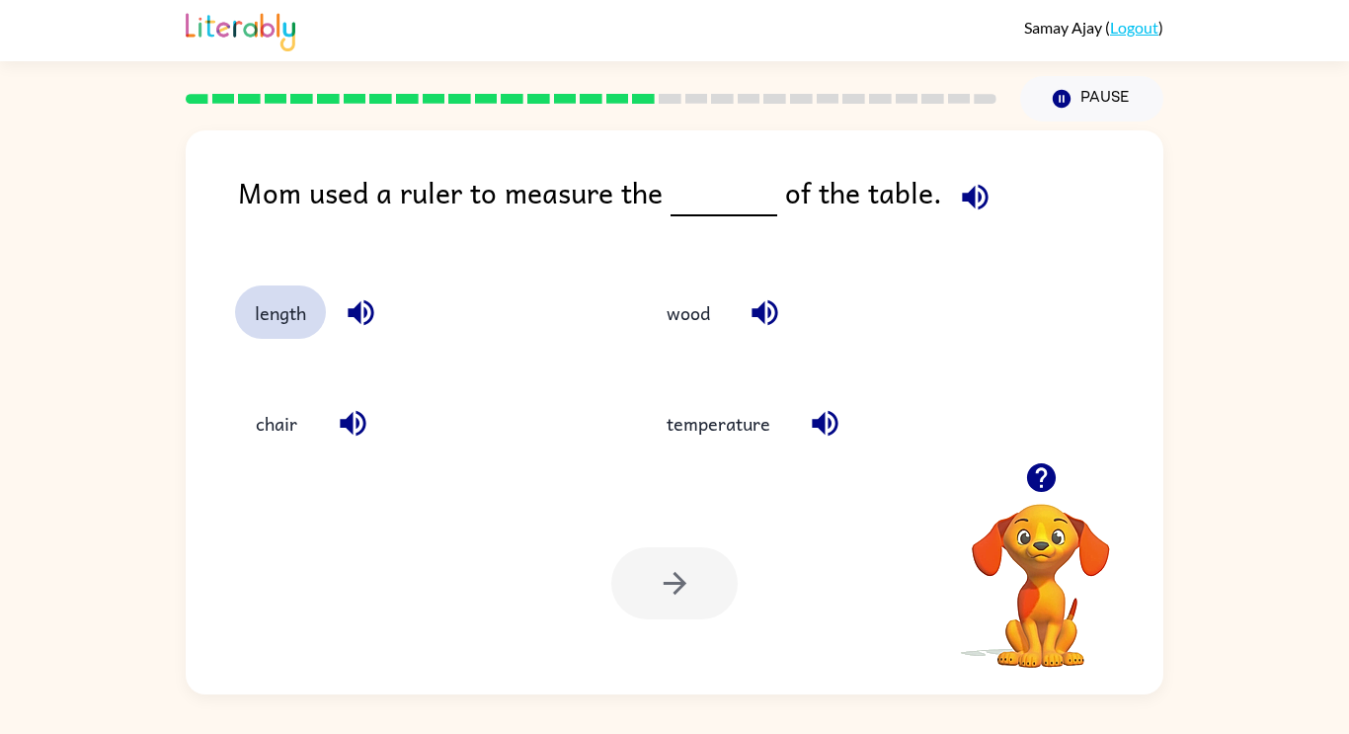
click at [245, 328] on button "length" at bounding box center [280, 311] width 91 height 53
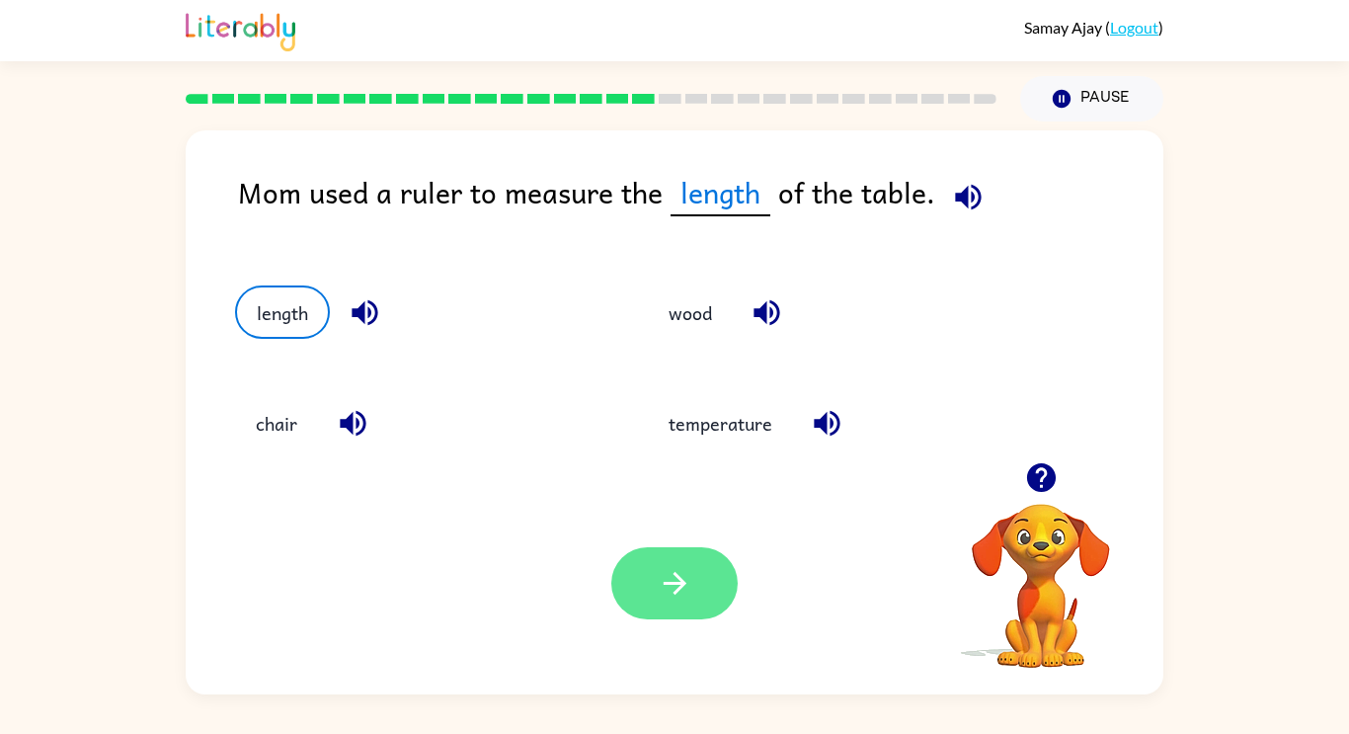
click at [657, 603] on button "button" at bounding box center [674, 583] width 126 height 72
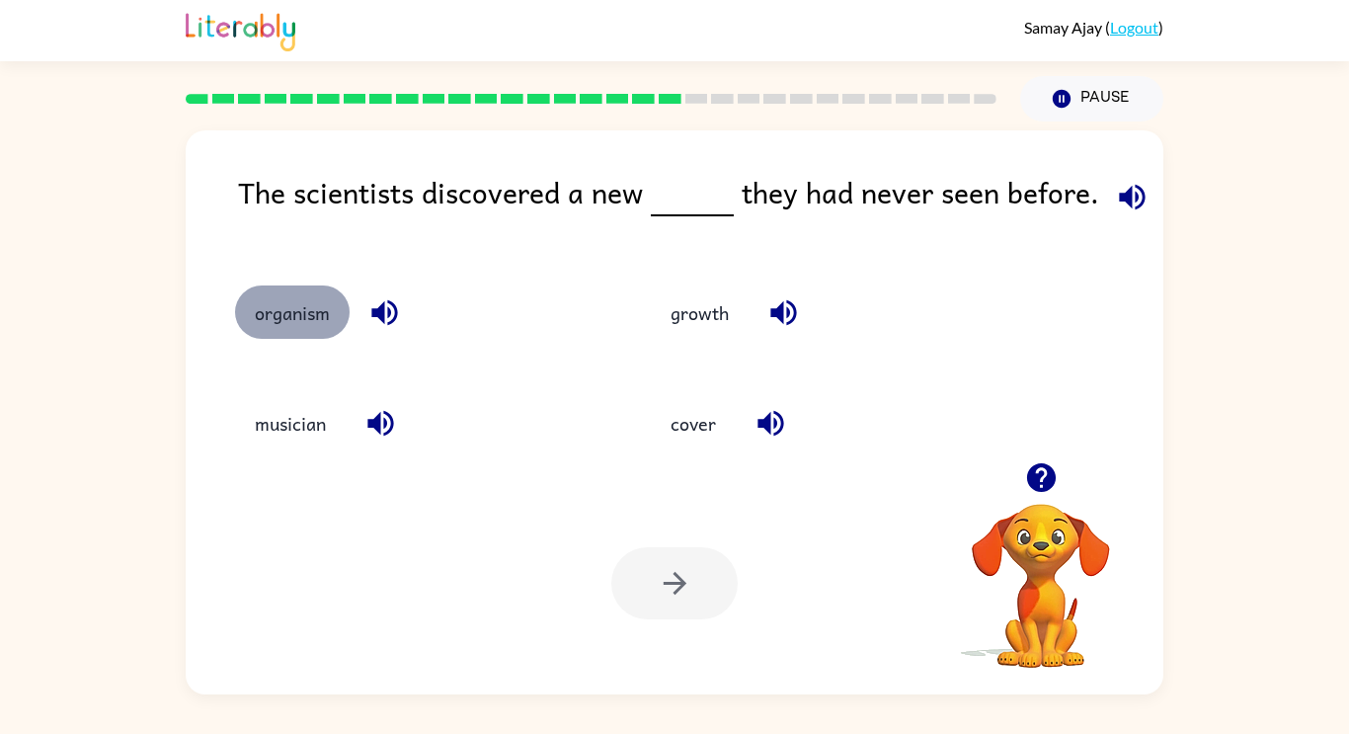
click at [281, 323] on button "organism" at bounding box center [292, 311] width 115 height 53
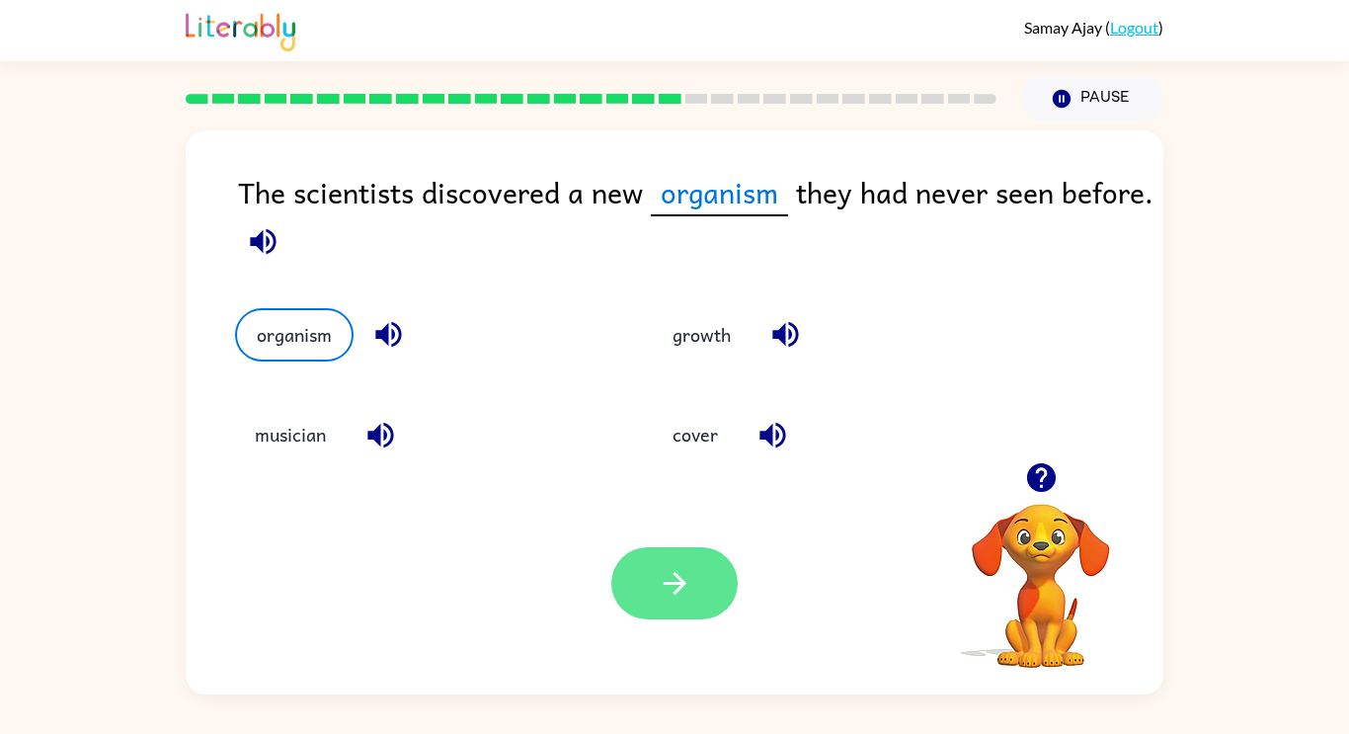
click at [630, 601] on button "button" at bounding box center [674, 583] width 126 height 72
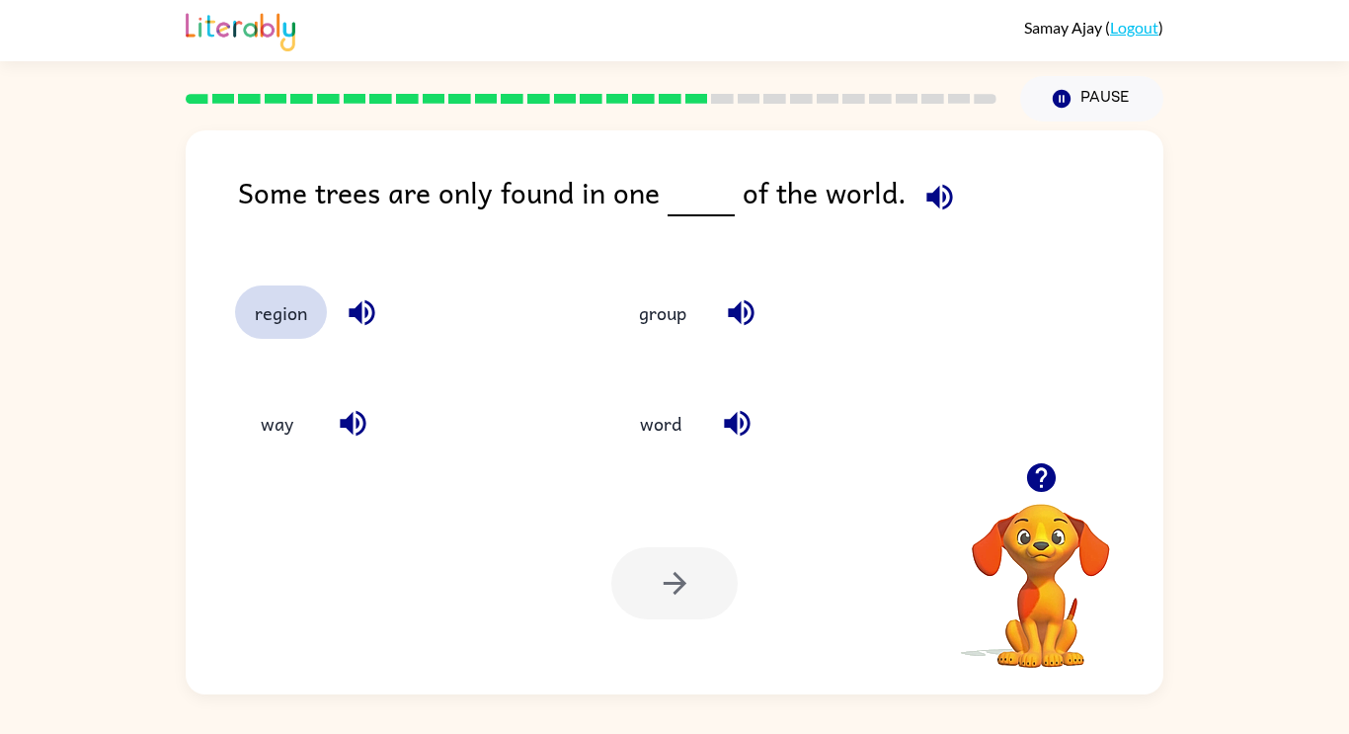
click at [294, 313] on button "region" at bounding box center [281, 311] width 92 height 53
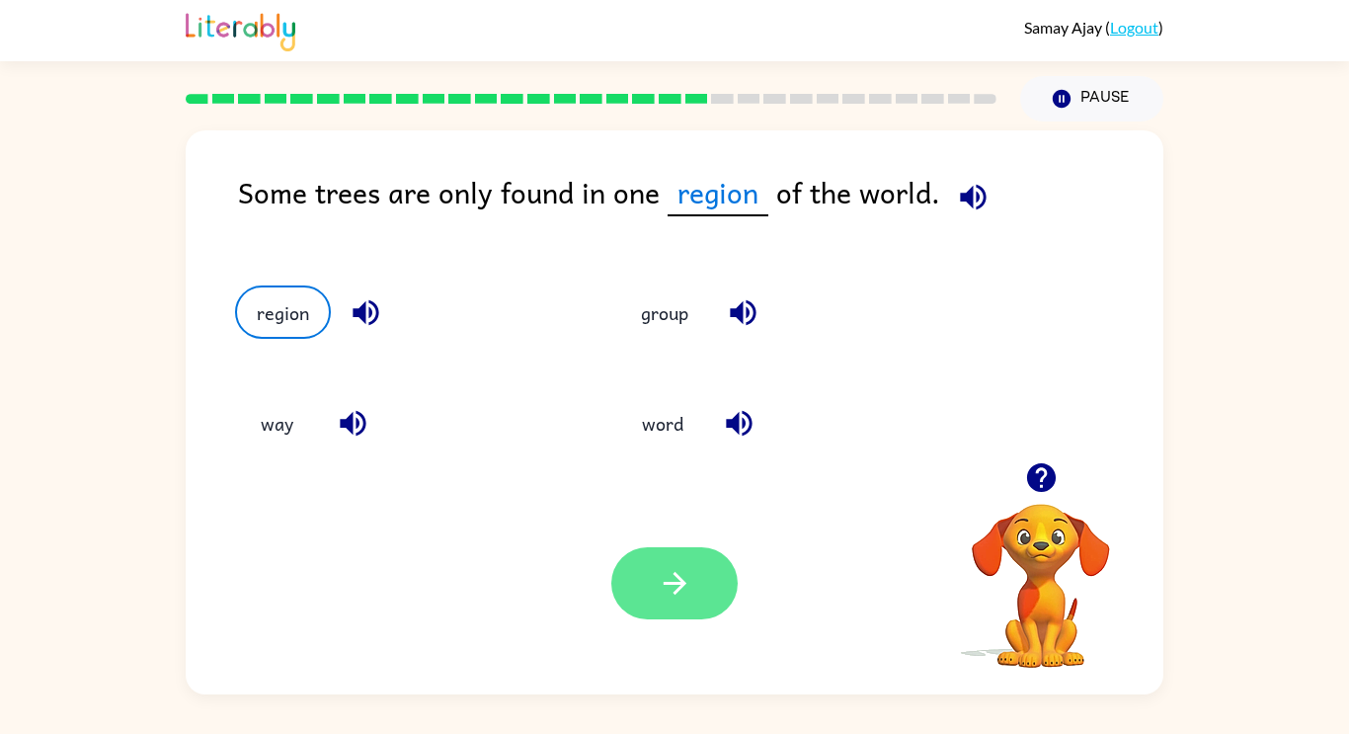
click at [636, 580] on button "button" at bounding box center [674, 583] width 126 height 72
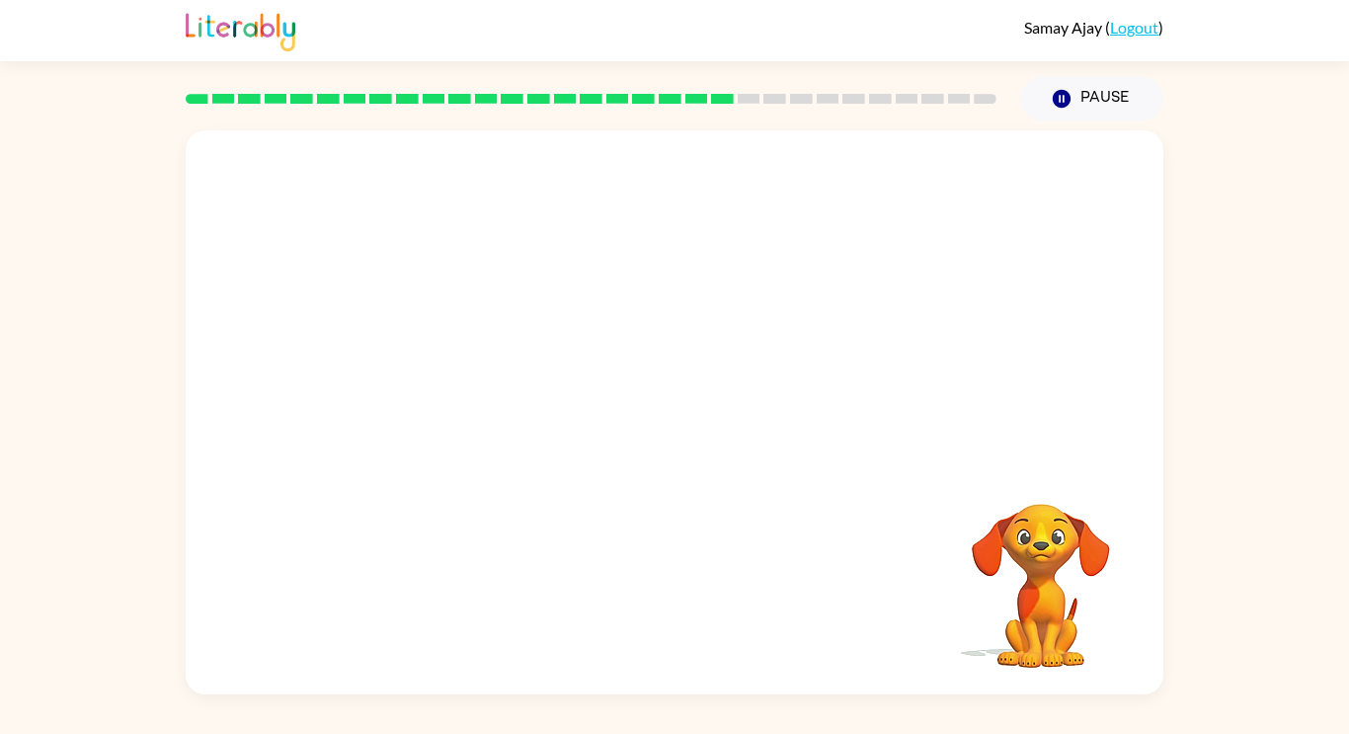
click at [516, 110] on div at bounding box center [591, 98] width 834 height 69
click at [496, 411] on video "Your browser must support playing .mp4 files to use Literably. Please try using…" at bounding box center [674, 296] width 977 height 332
click at [491, 407] on video "Your browser must support playing .mp4 files to use Literably. Please try using…" at bounding box center [674, 296] width 977 height 332
click at [492, 404] on video "Your browser must support playing .mp4 files to use Literably. Please try using…" at bounding box center [674, 296] width 977 height 332
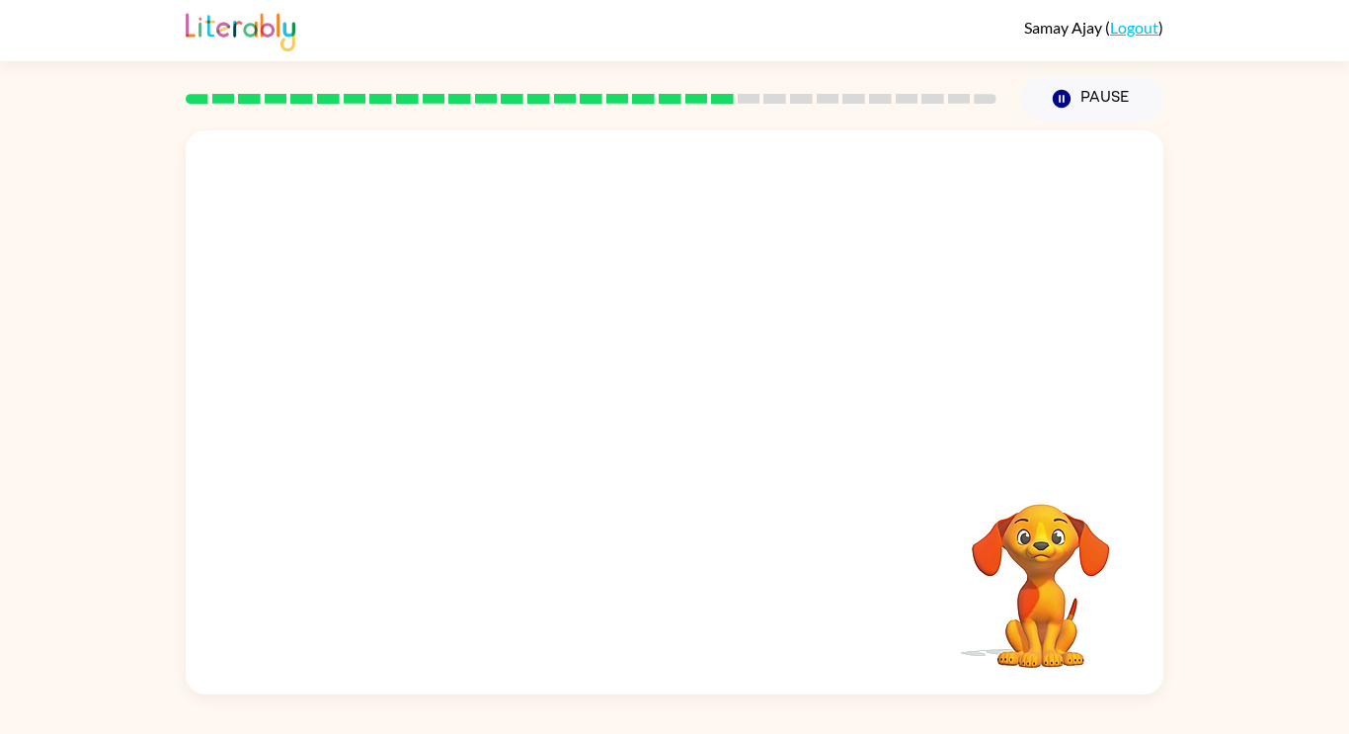
click at [492, 404] on video "Your browser must support playing .mp4 files to use Literably. Please try using…" at bounding box center [674, 296] width 977 height 332
click at [513, 408] on video "Your browser must support playing .mp4 files to use Literably. Please try using…" at bounding box center [674, 296] width 977 height 332
click at [674, 406] on icon "button" at bounding box center [675, 422] width 35 height 35
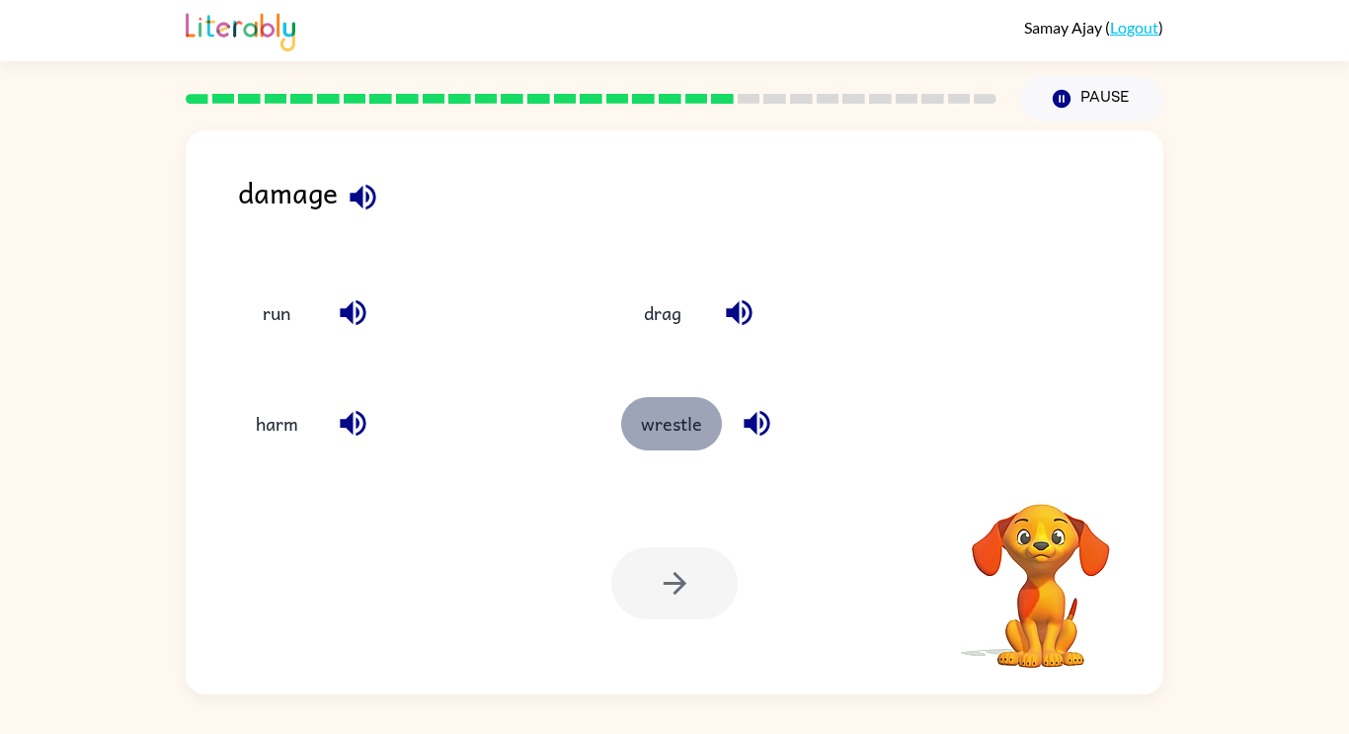
click at [702, 428] on button "wrestle" at bounding box center [671, 423] width 101 height 53
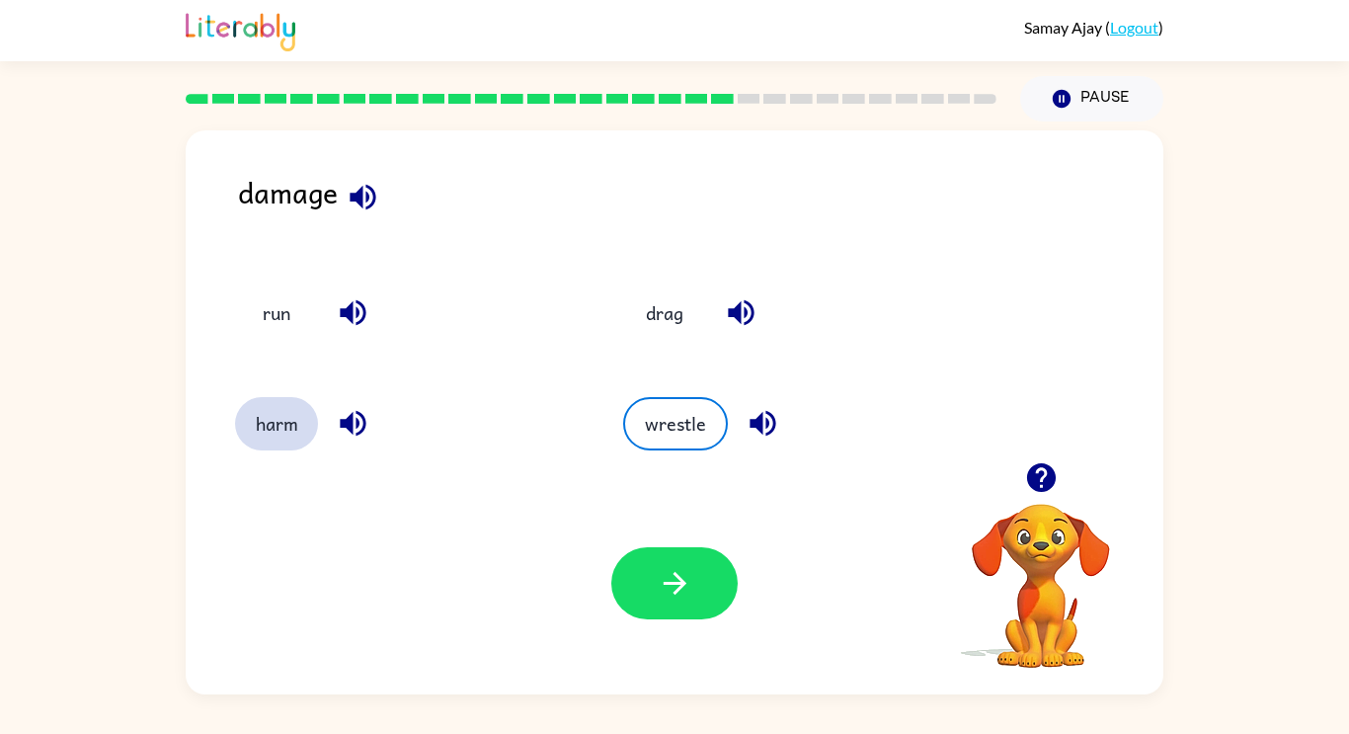
click at [274, 418] on button "harm" at bounding box center [276, 423] width 83 height 53
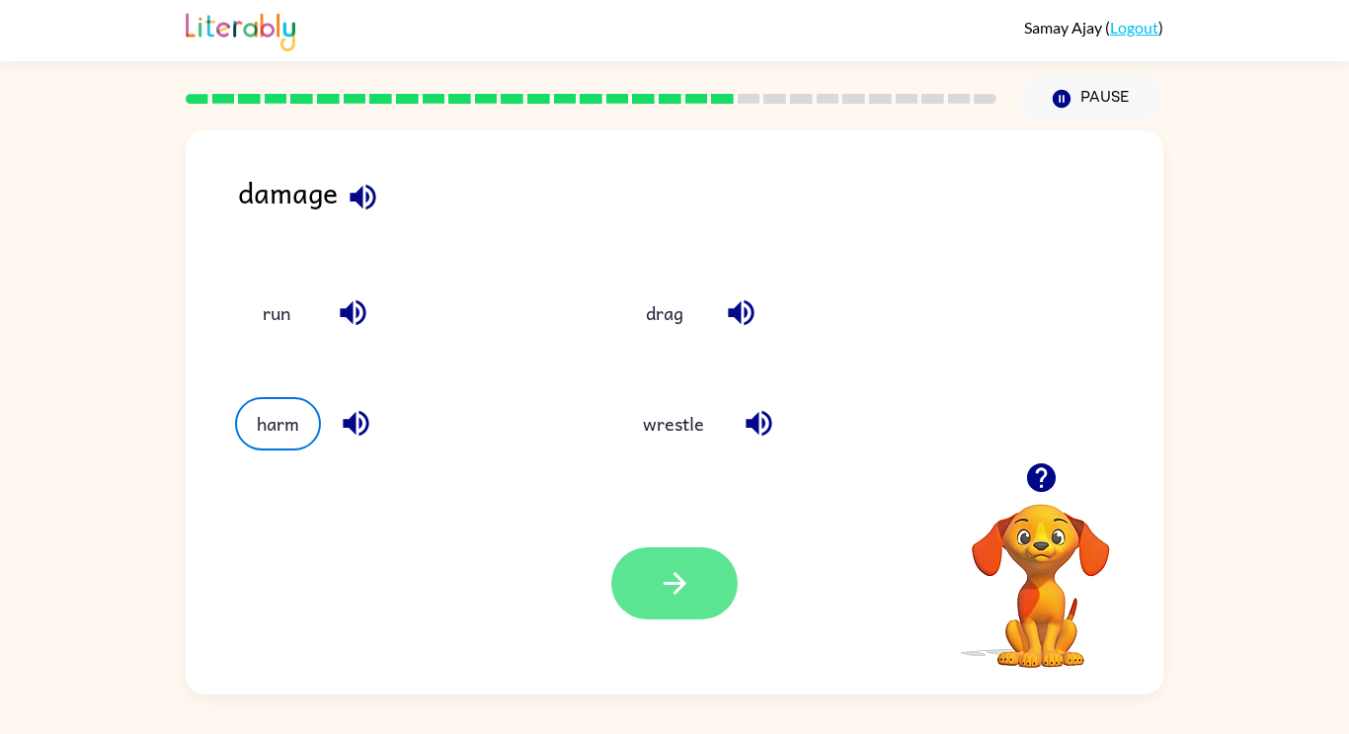
click at [614, 589] on button "button" at bounding box center [674, 583] width 126 height 72
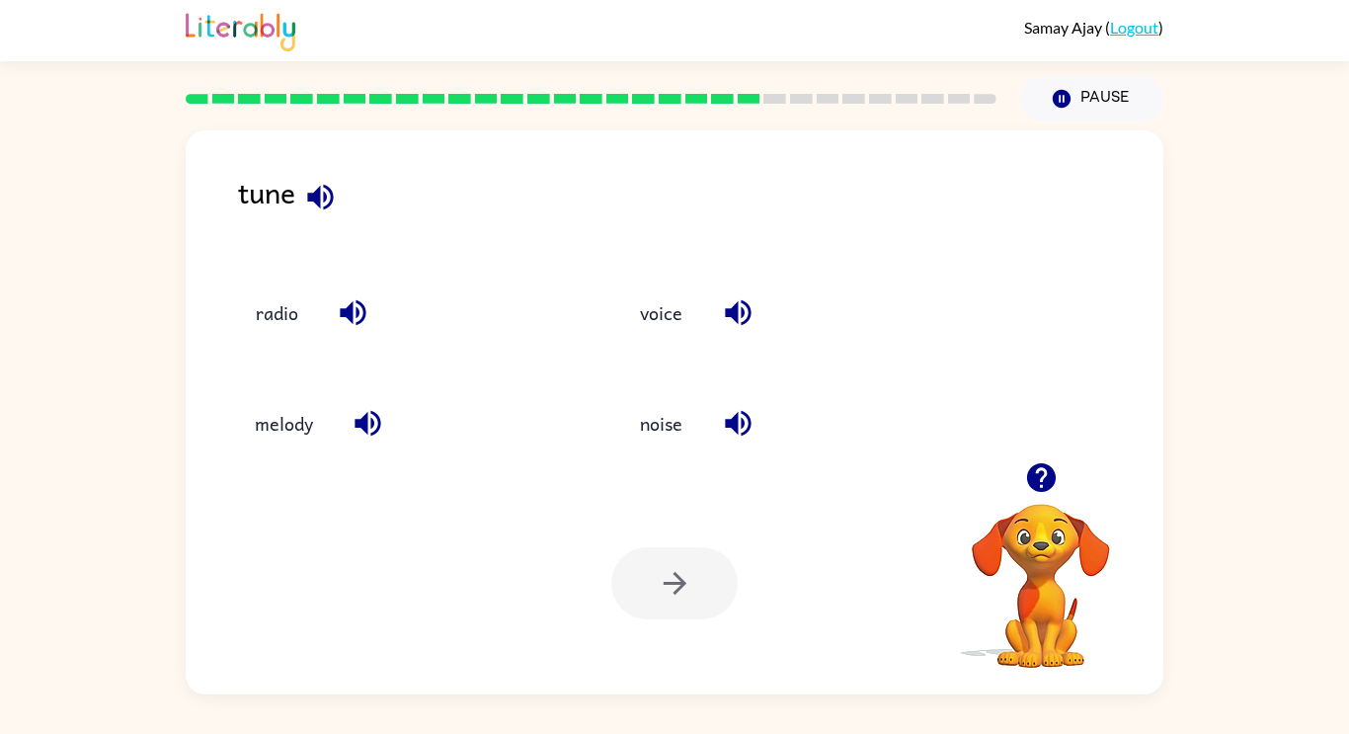
click at [638, 456] on div "noise" at bounding box center [775, 414] width 385 height 111
click at [294, 431] on button "melody" at bounding box center [284, 423] width 98 height 53
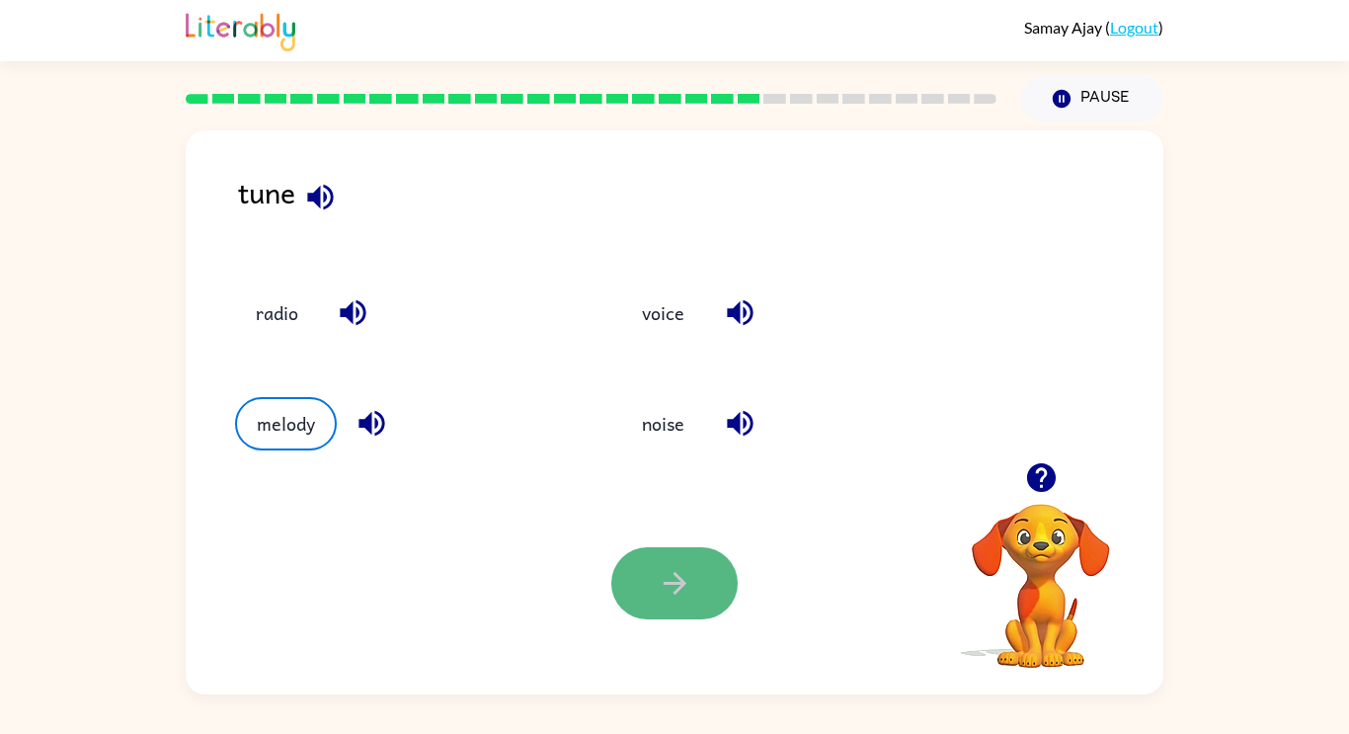
click at [654, 599] on button "button" at bounding box center [674, 583] width 126 height 72
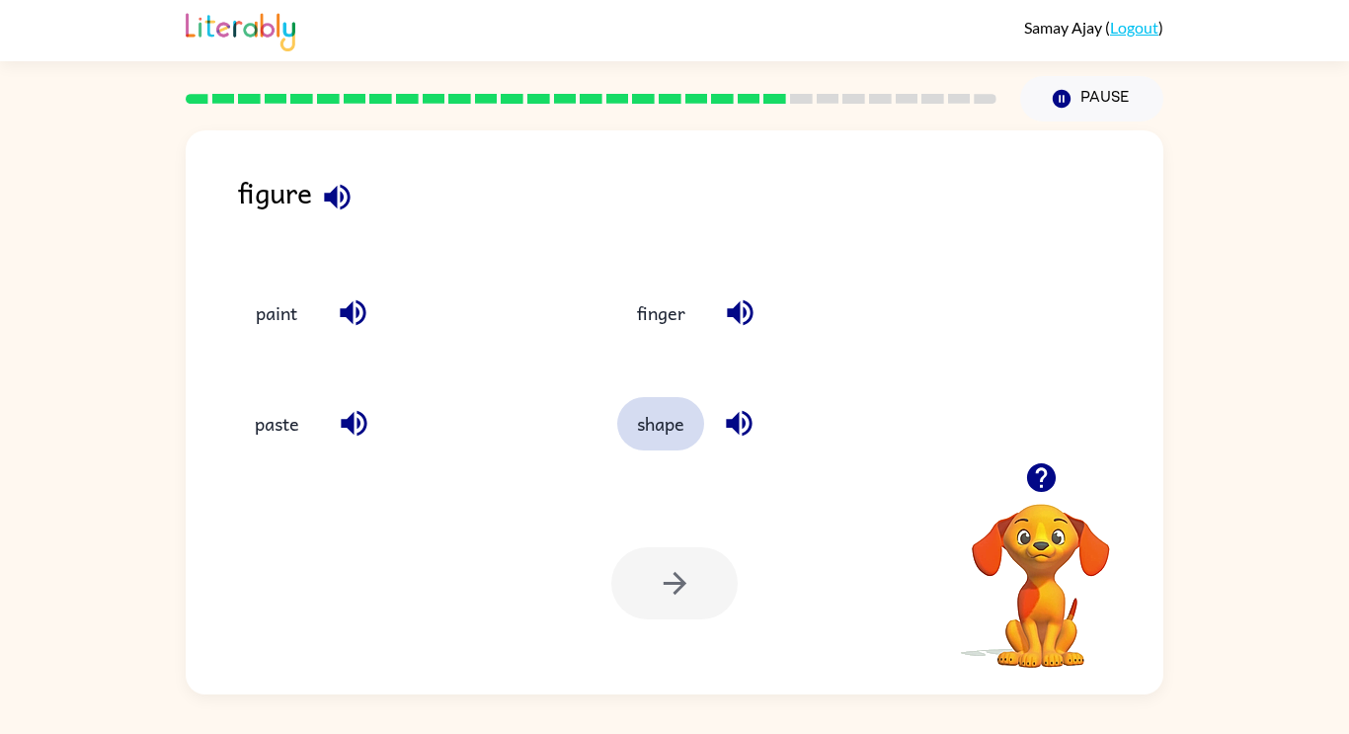
click at [683, 433] on button "shape" at bounding box center [660, 423] width 87 height 53
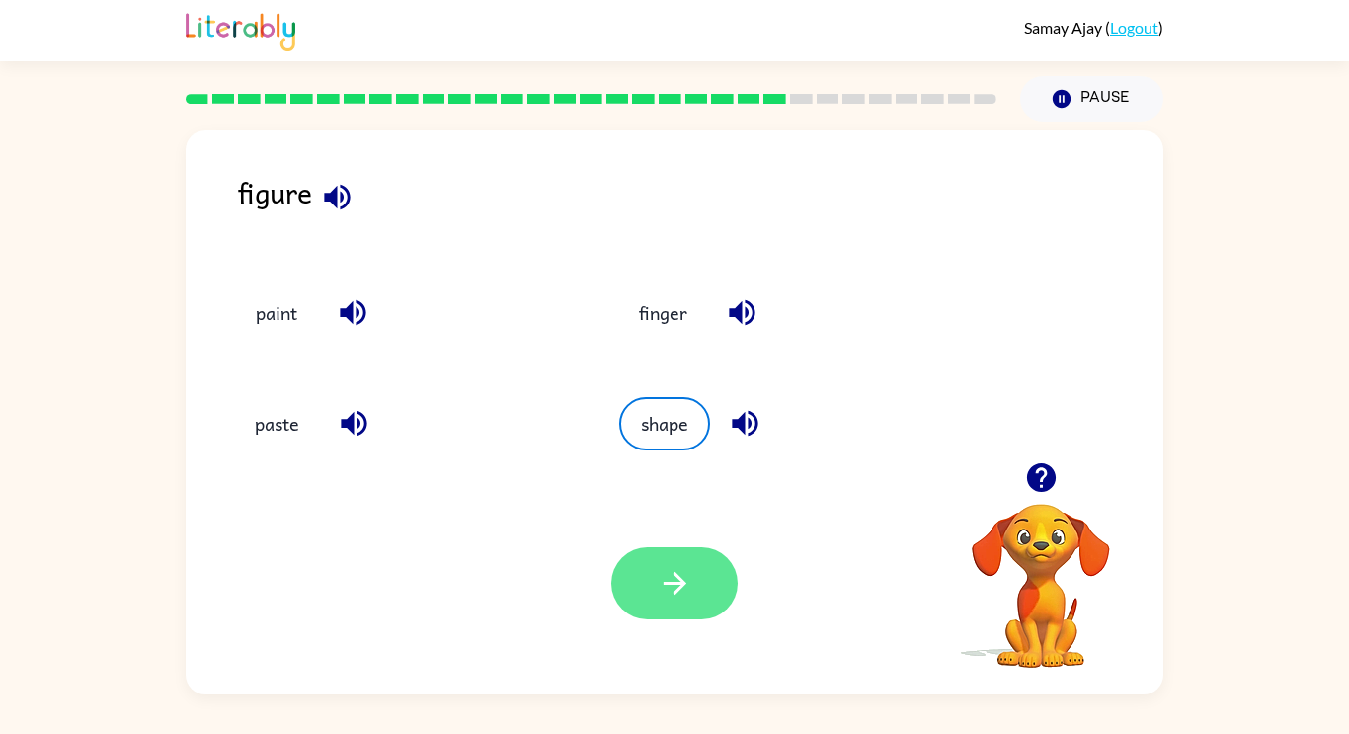
click at [691, 571] on button "button" at bounding box center [674, 583] width 126 height 72
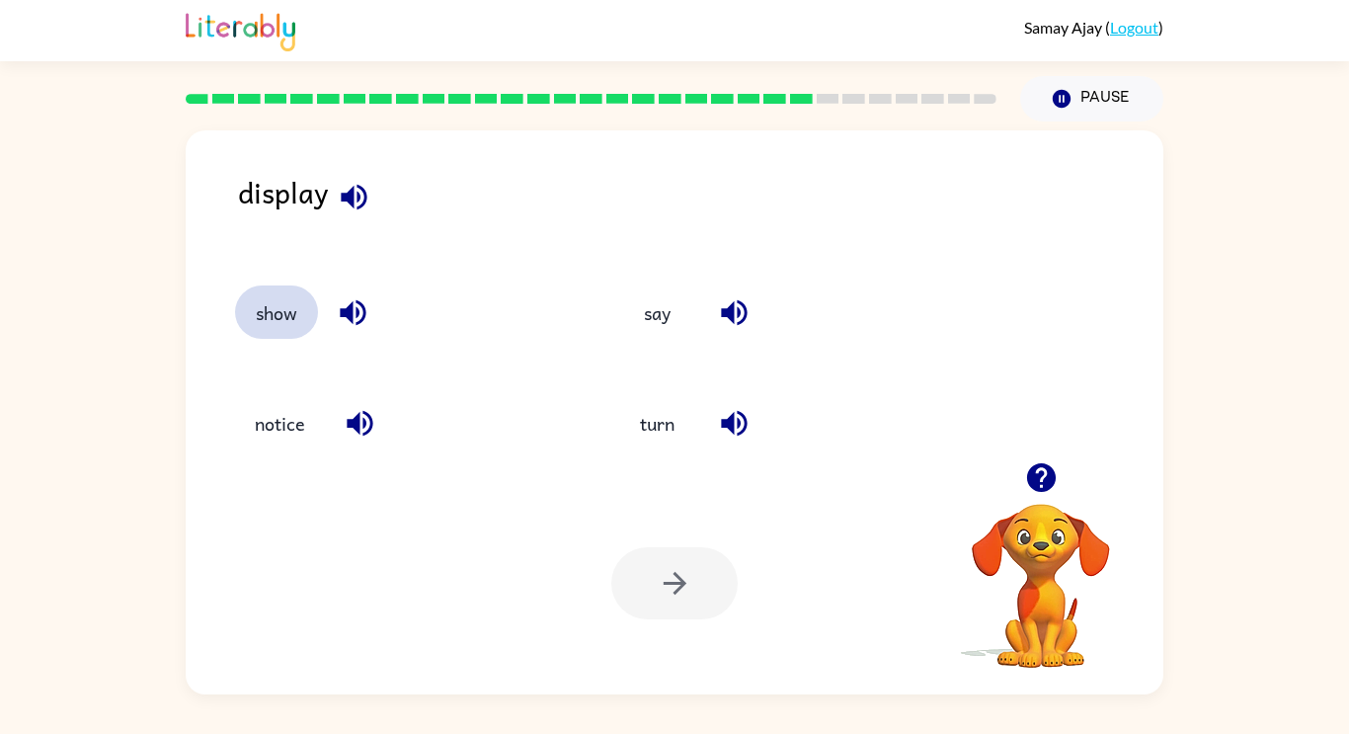
click at [283, 308] on button "show" at bounding box center [276, 311] width 83 height 53
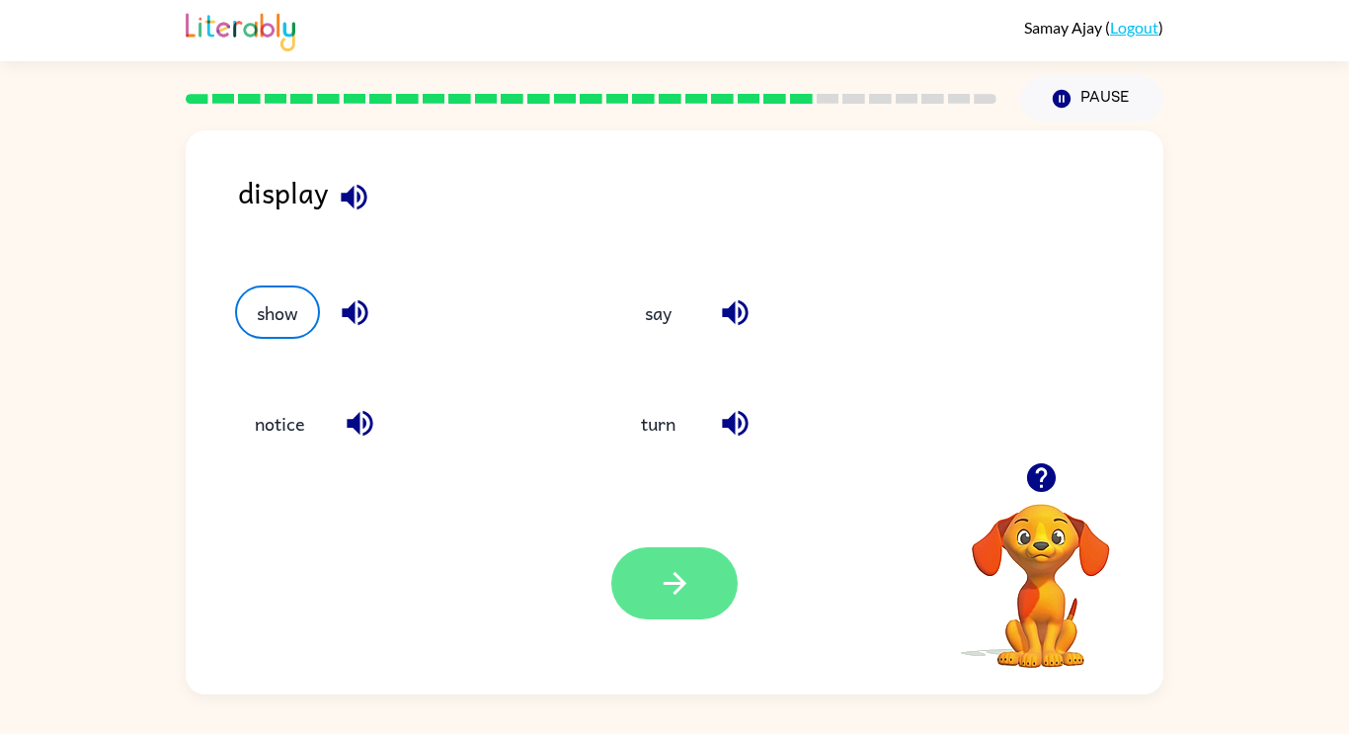
click at [677, 563] on button "button" at bounding box center [674, 583] width 126 height 72
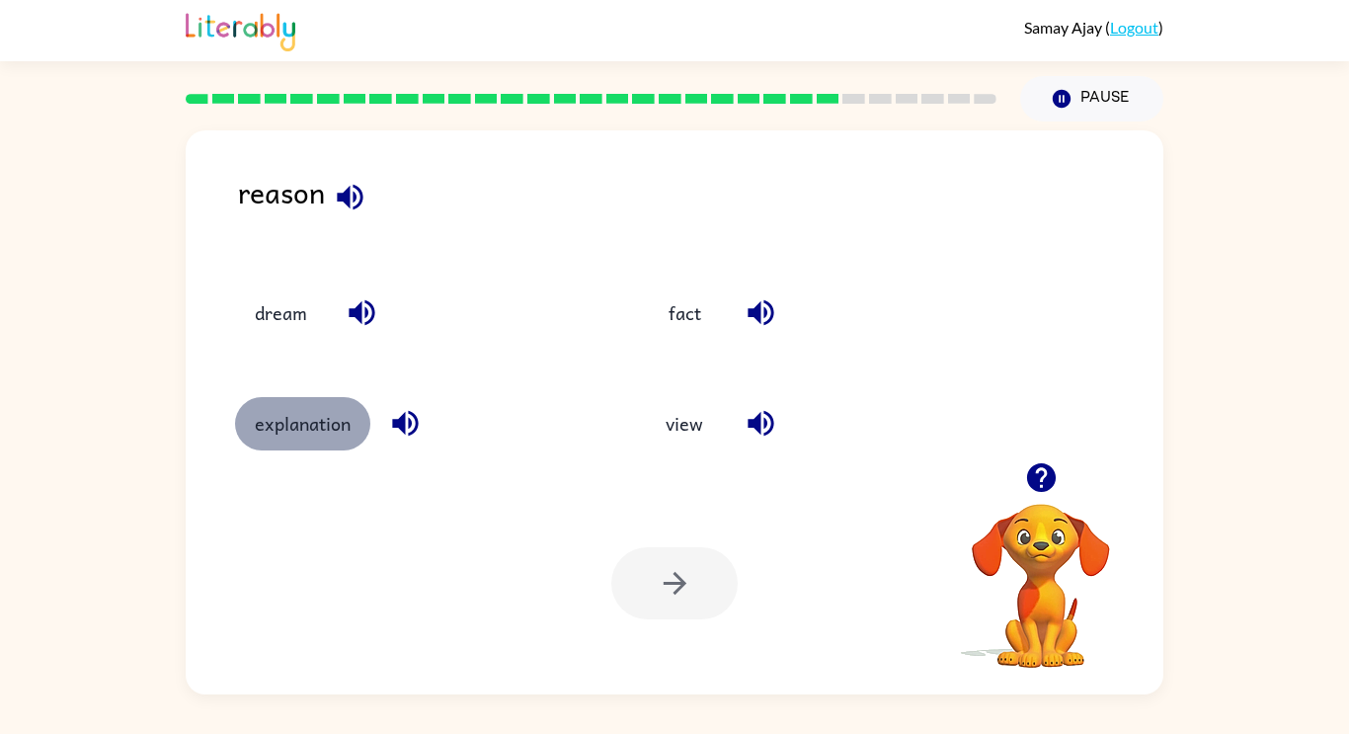
click at [308, 407] on button "explanation" at bounding box center [302, 423] width 135 height 53
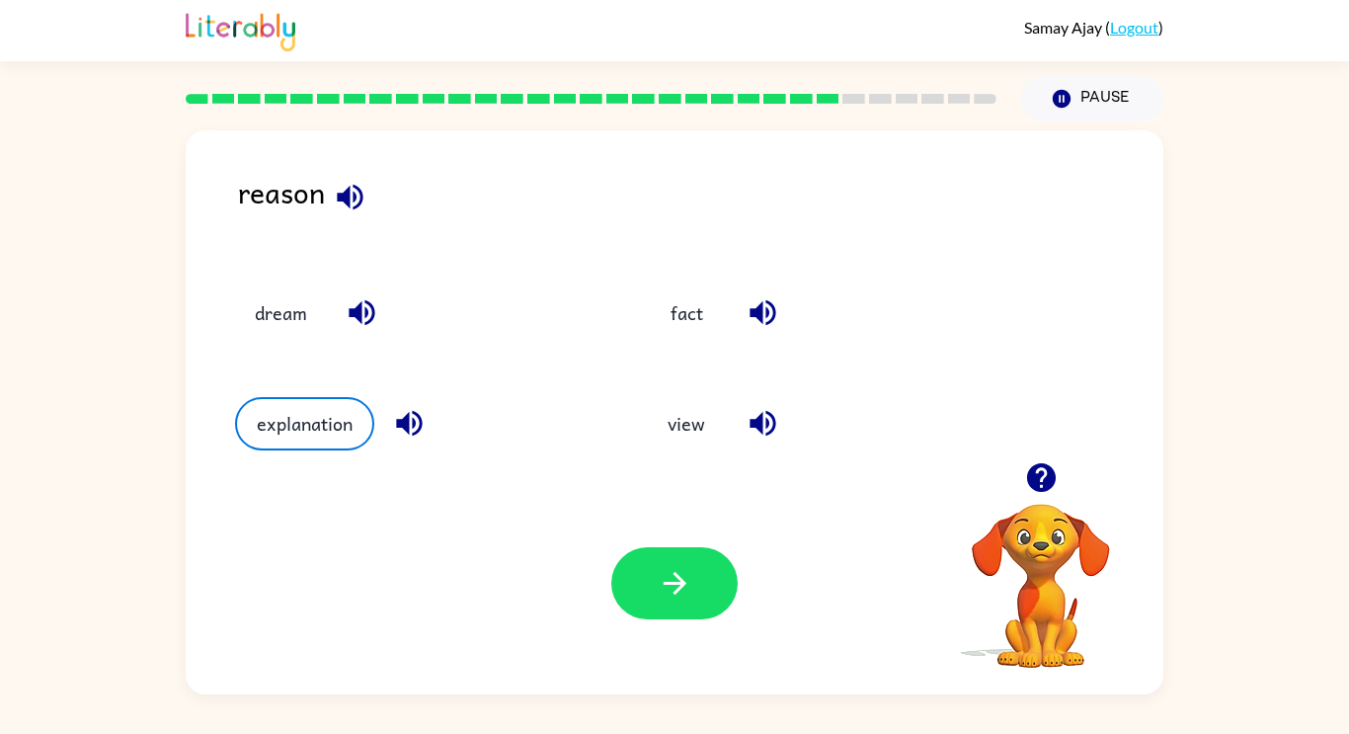
click at [660, 540] on div "Your browser must support playing .mp4 files to use Literably. Please try using…" at bounding box center [674, 583] width 977 height 222
click at [669, 563] on button "button" at bounding box center [674, 583] width 126 height 72
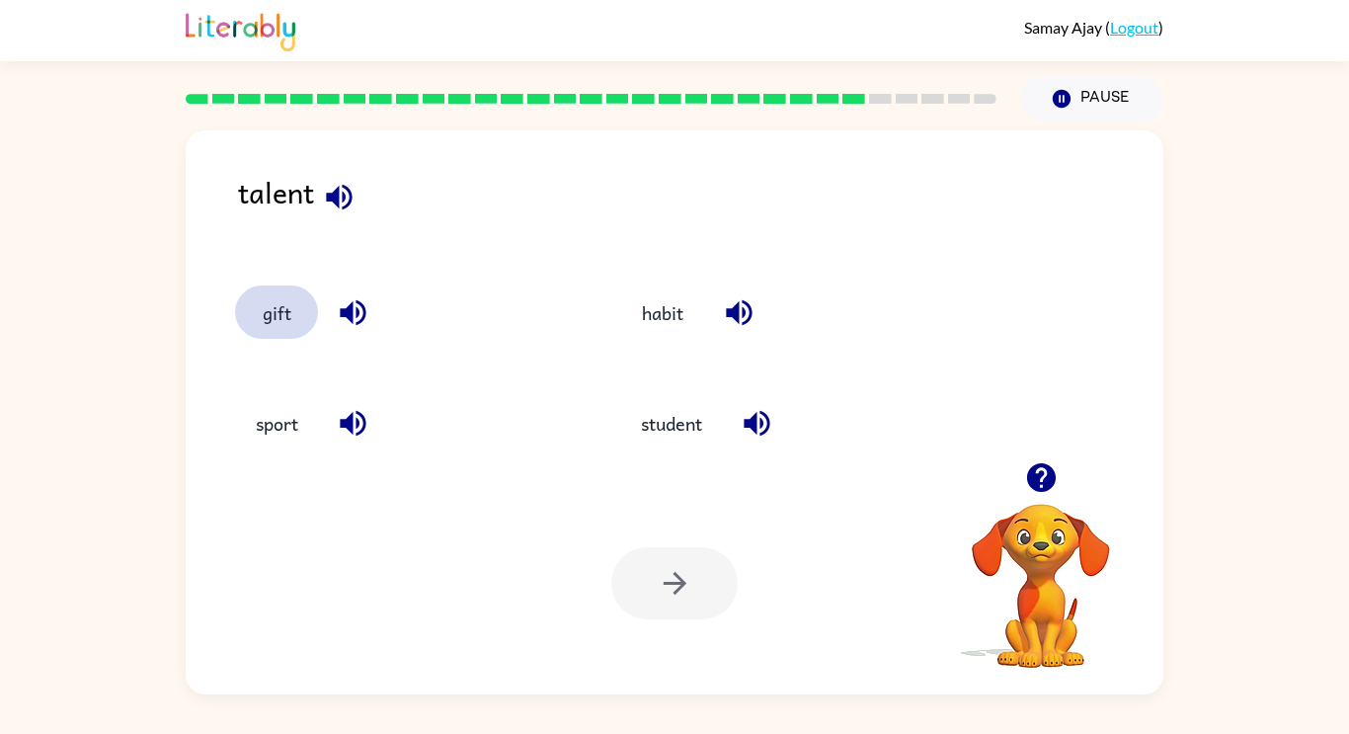
click at [288, 323] on button "gift" at bounding box center [276, 311] width 83 height 53
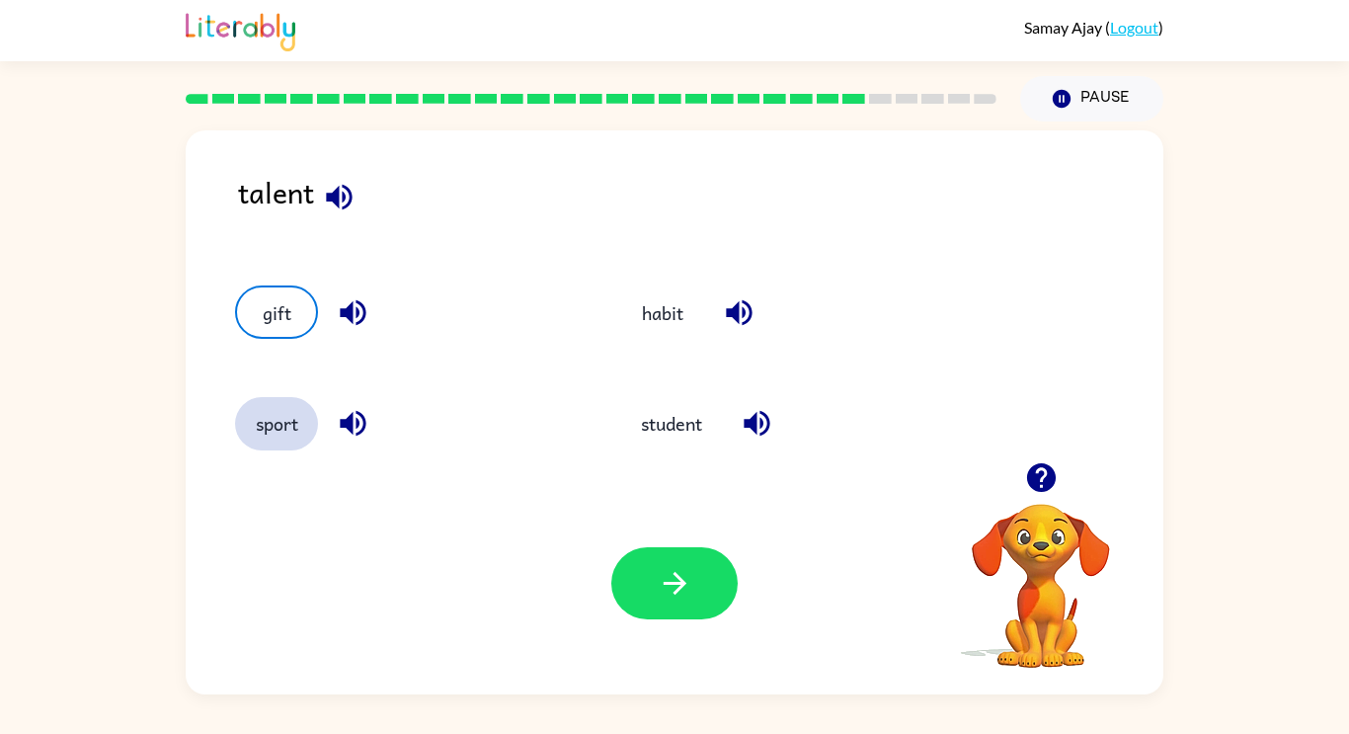
click at [288, 423] on button "sport" at bounding box center [276, 423] width 83 height 53
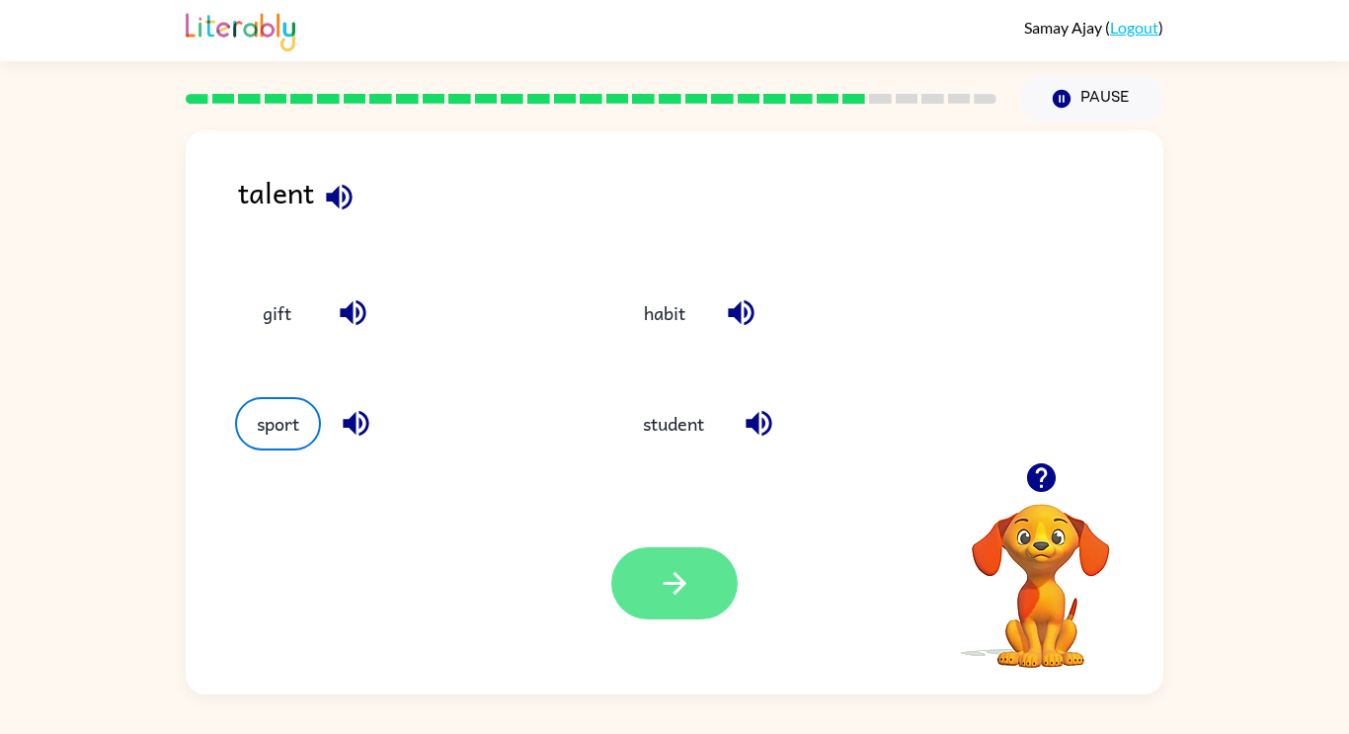
click at [680, 590] on icon "button" at bounding box center [675, 583] width 35 height 35
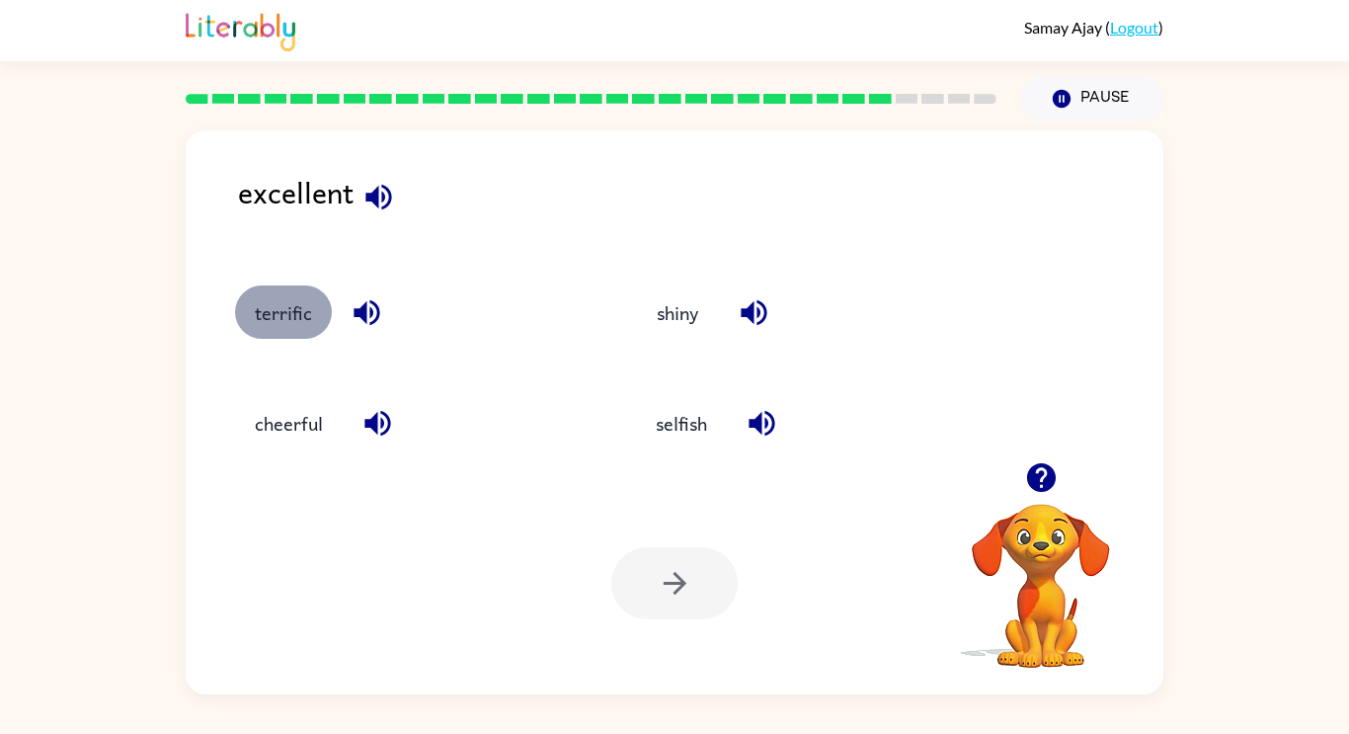
click at [292, 331] on button "terrific" at bounding box center [283, 311] width 97 height 53
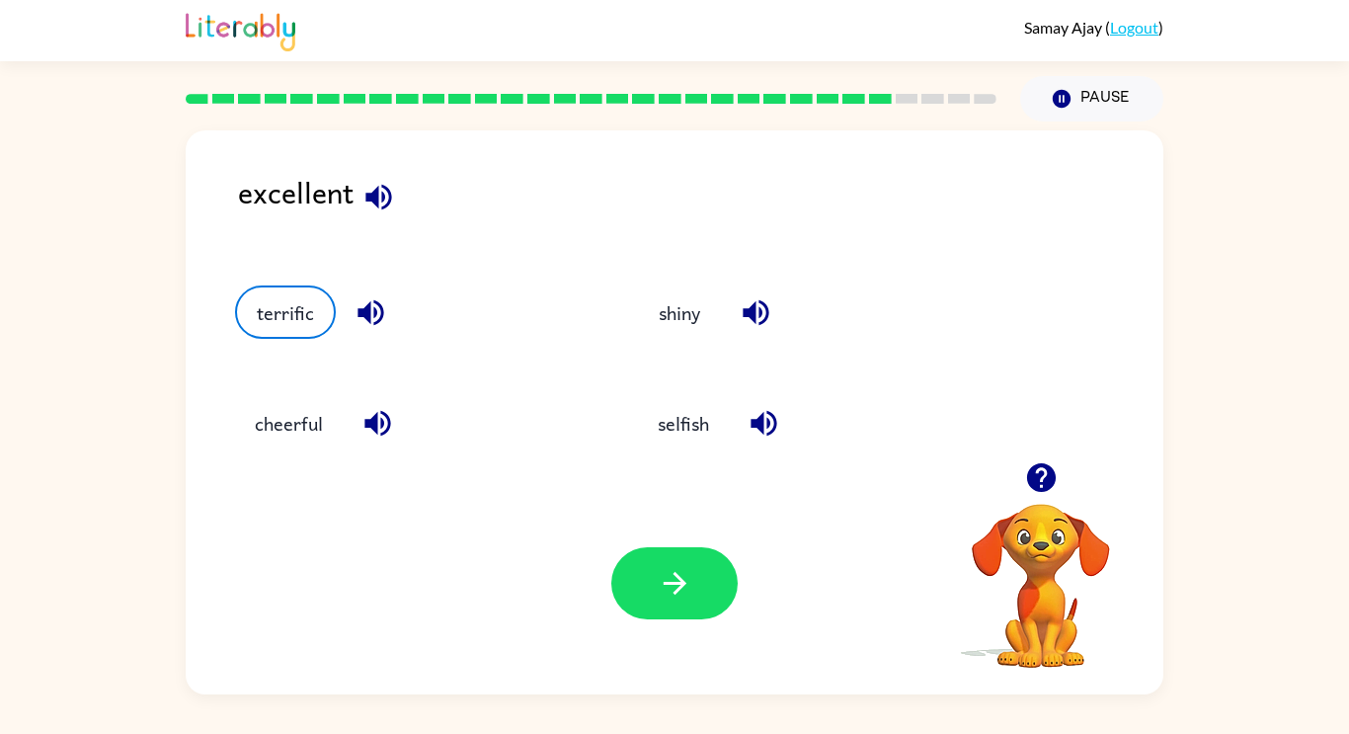
click at [674, 545] on div "Your browser must support playing .mp4 files to use Literably. Please try using…" at bounding box center [674, 583] width 977 height 222
click at [673, 549] on button "button" at bounding box center [674, 583] width 126 height 72
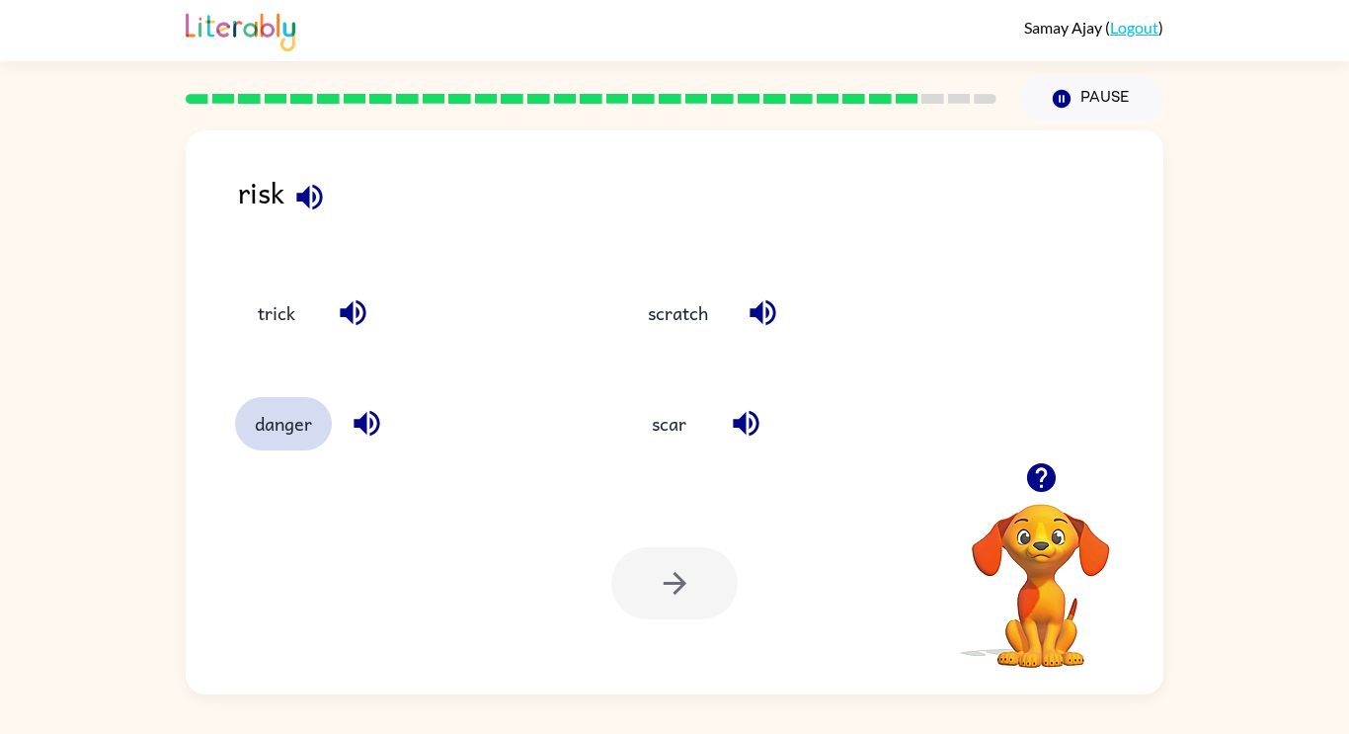
click at [269, 431] on button "danger" at bounding box center [283, 423] width 97 height 53
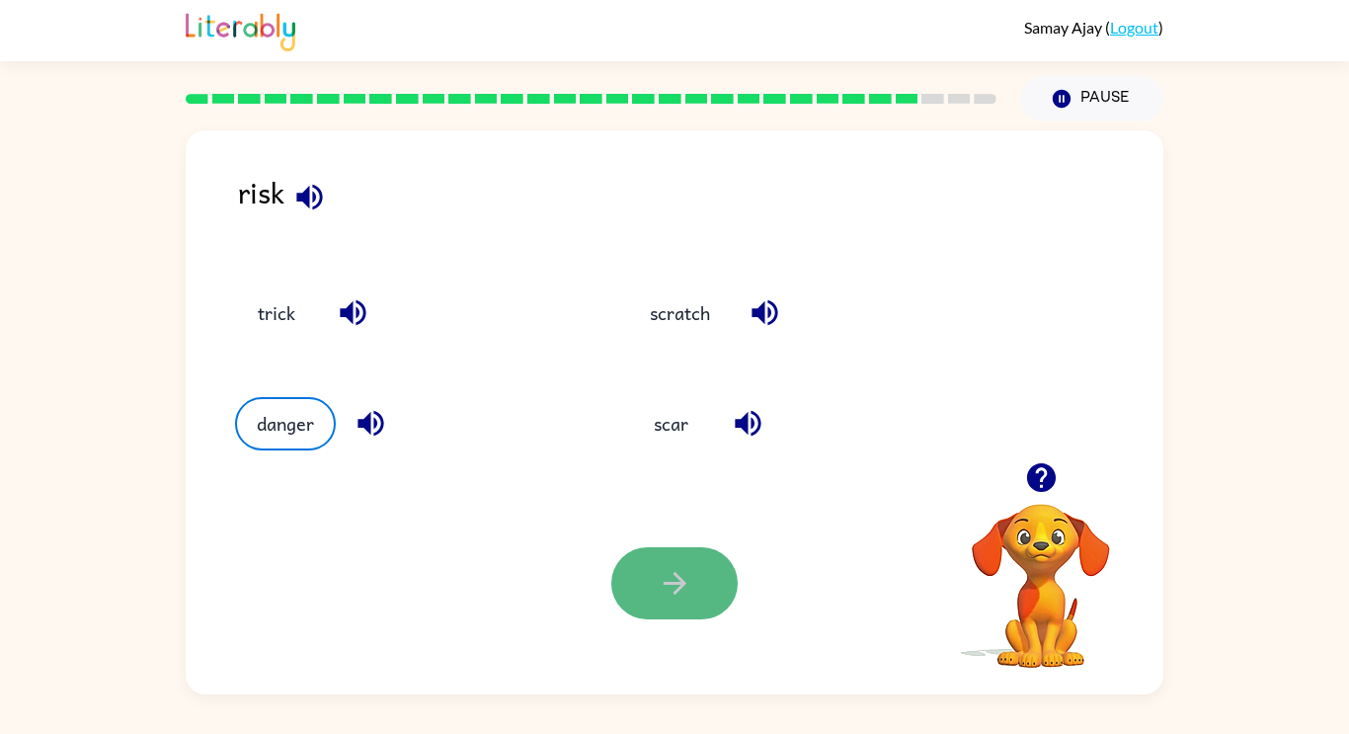
click at [623, 561] on button "button" at bounding box center [674, 583] width 126 height 72
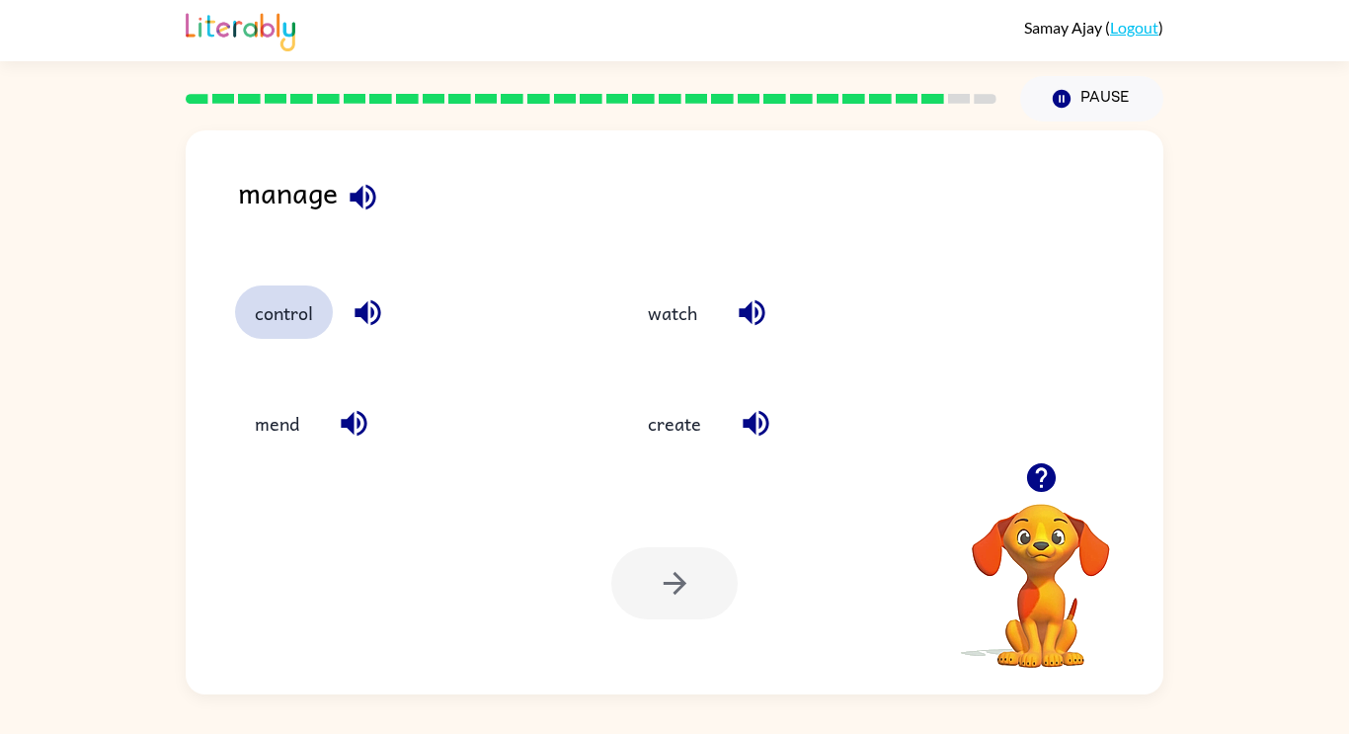
click at [280, 299] on button "control" at bounding box center [284, 311] width 98 height 53
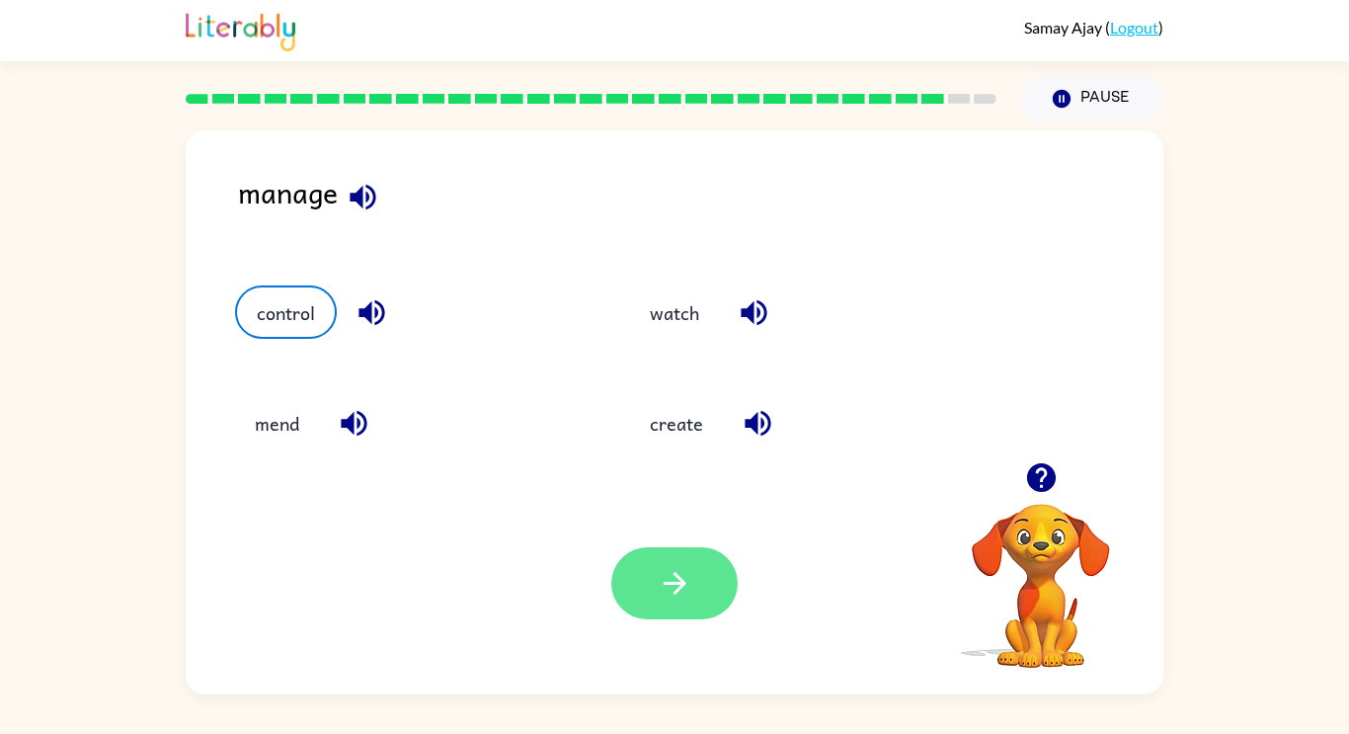
click at [626, 575] on button "button" at bounding box center [674, 583] width 126 height 72
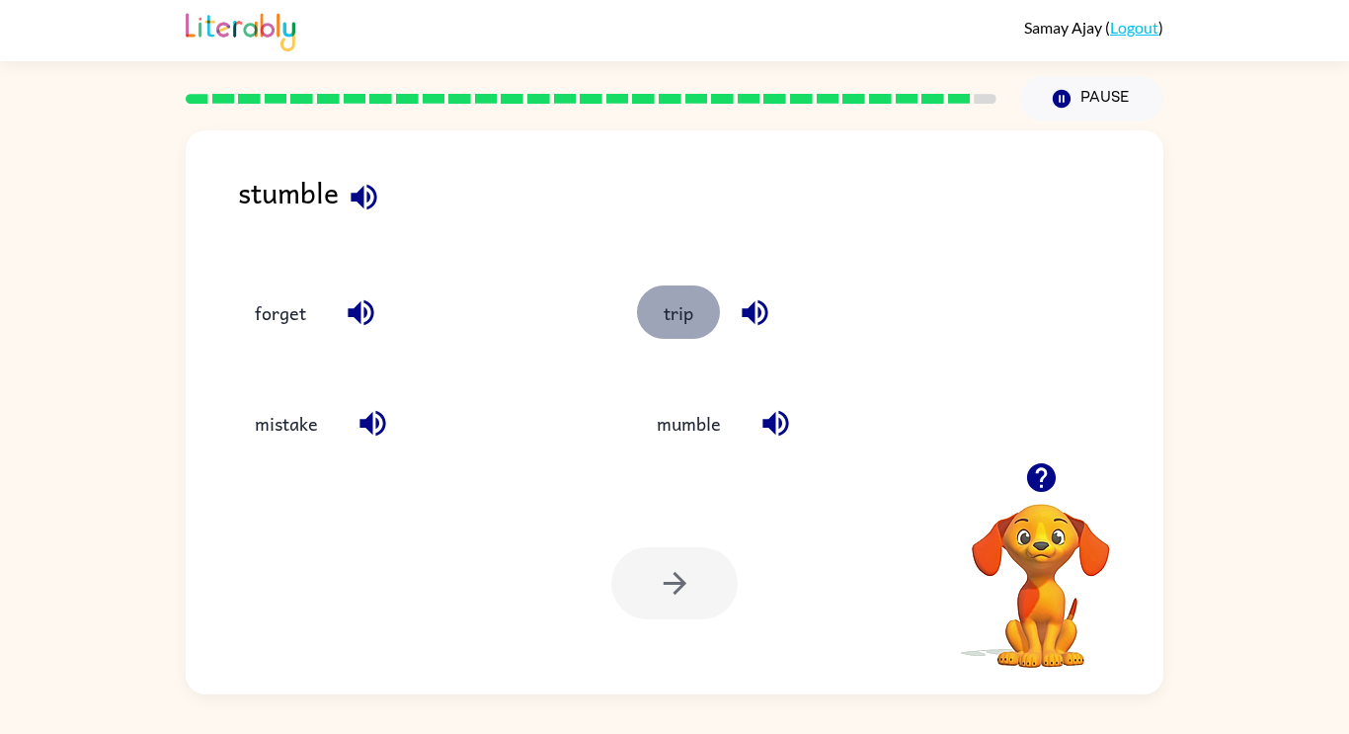
click at [675, 290] on button "trip" at bounding box center [678, 311] width 83 height 53
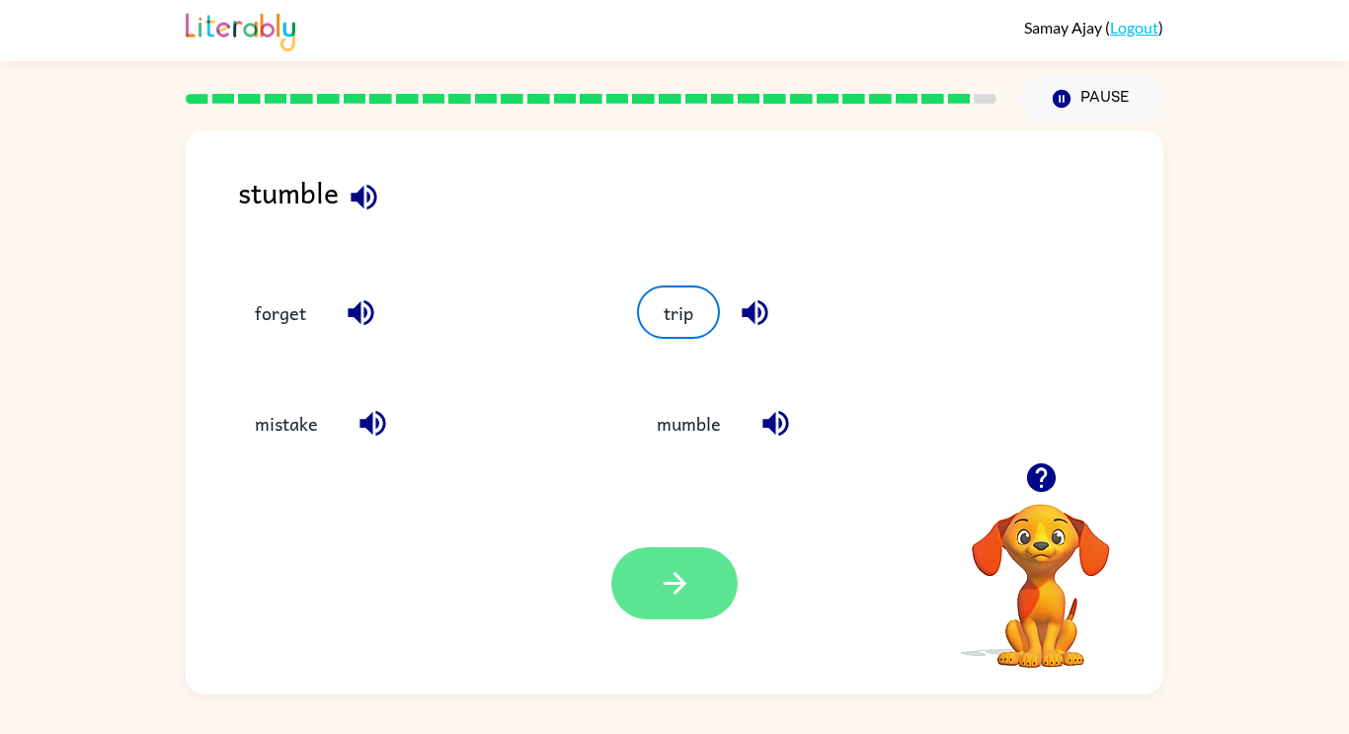
click at [688, 550] on button "button" at bounding box center [674, 583] width 126 height 72
